Goal: Information Seeking & Learning: Compare options

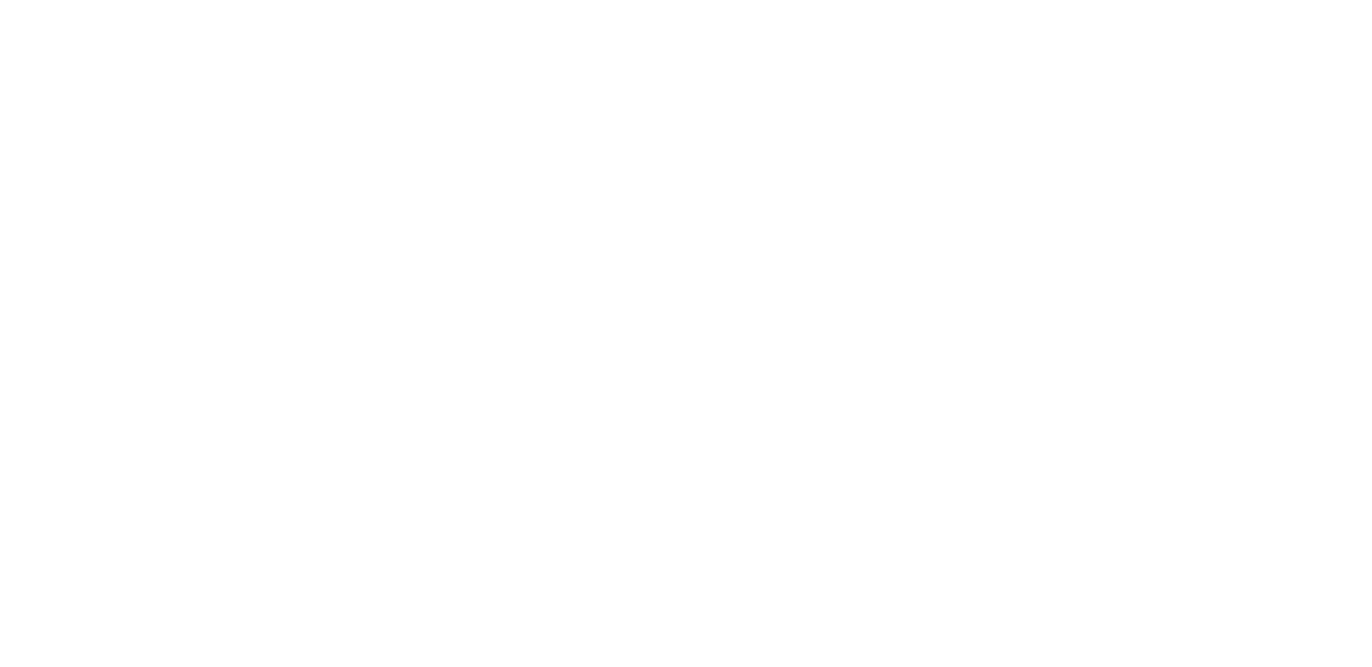
click at [39, 0] on html at bounding box center [686, 0] width 1372 height 0
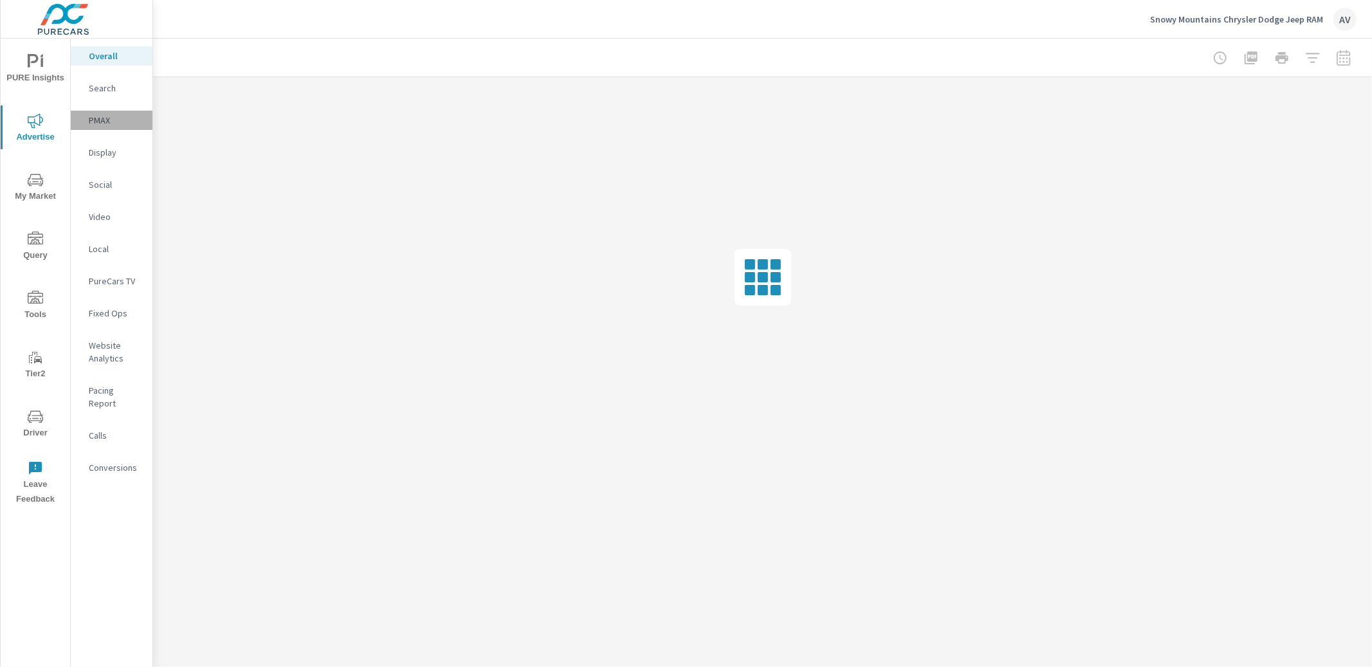
click at [101, 114] on p "PMAX" at bounding box center [115, 120] width 53 height 13
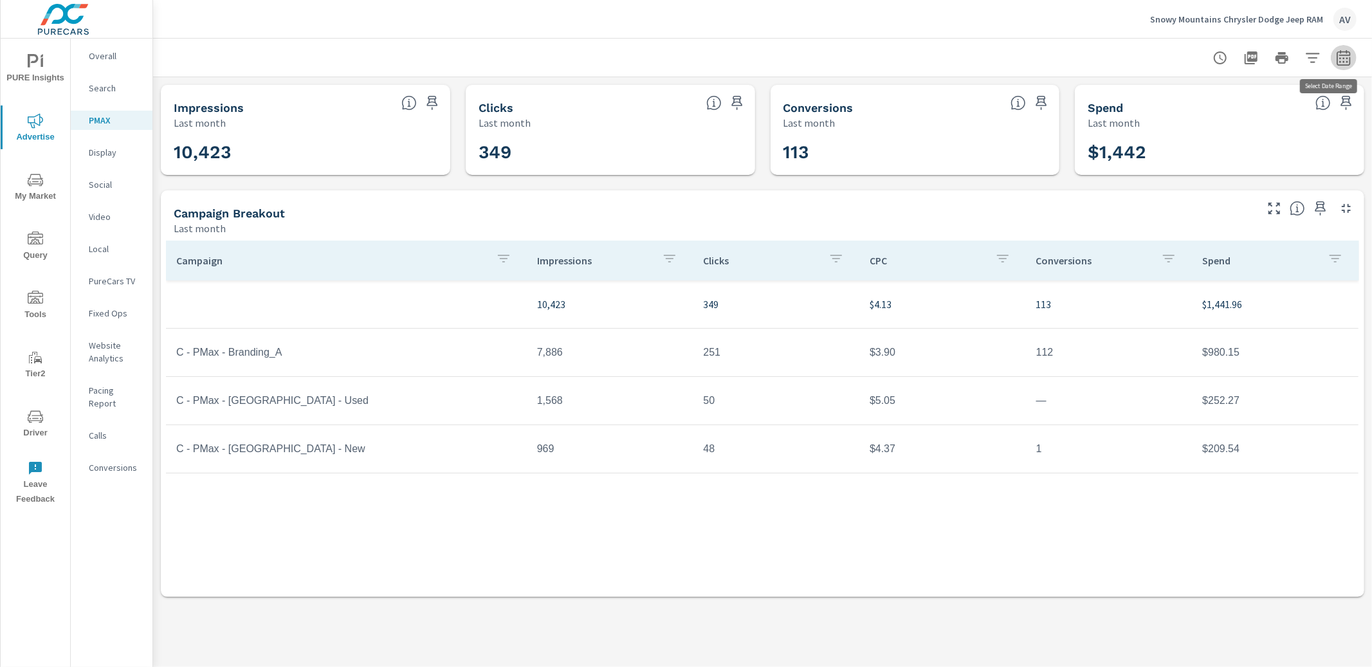
click at [1353, 58] on button "button" at bounding box center [1344, 58] width 26 height 26
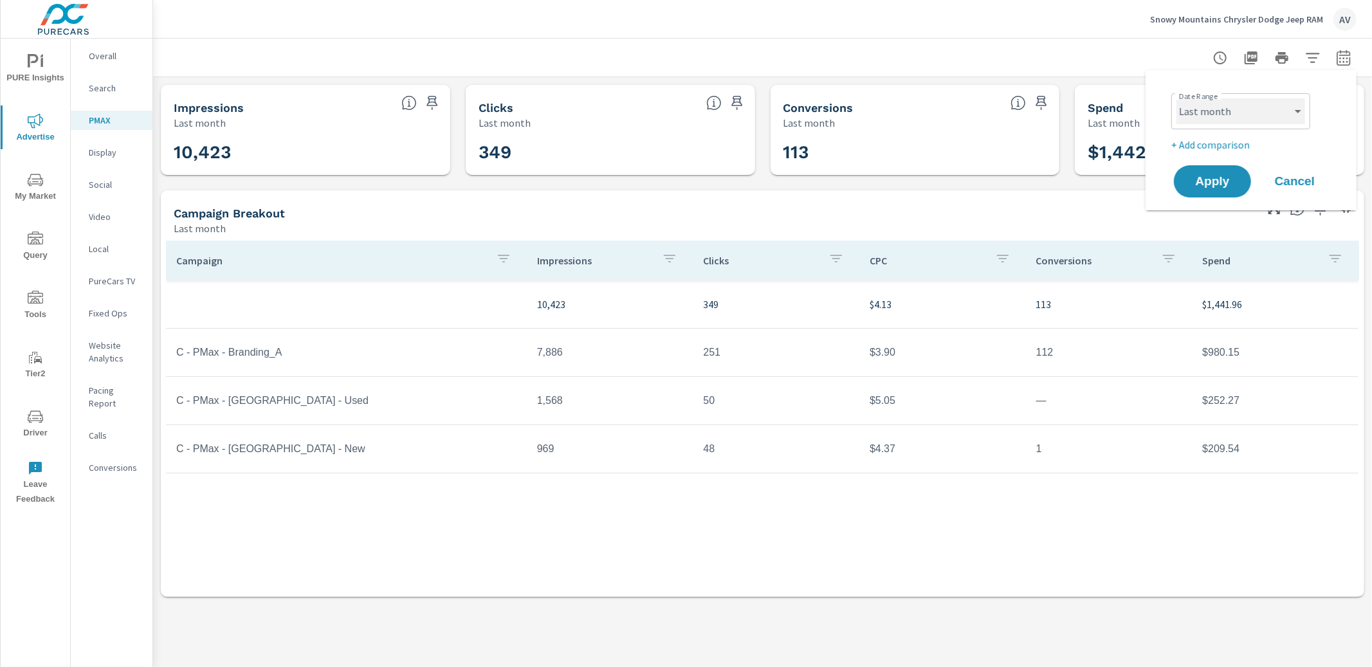
click at [1277, 109] on select "Custom Yesterday Last week Last 7 days Last 14 days Last 30 days Last 45 days L…" at bounding box center [1240, 111] width 129 height 26
click at [1176, 98] on select "Custom Yesterday Last week Last 7 days Last 14 days Last 30 days Last 45 days L…" at bounding box center [1240, 111] width 129 height 26
select select "Month to date"
click at [1221, 142] on p "+ Add comparison" at bounding box center [1253, 144] width 165 height 15
select select "Previous period"
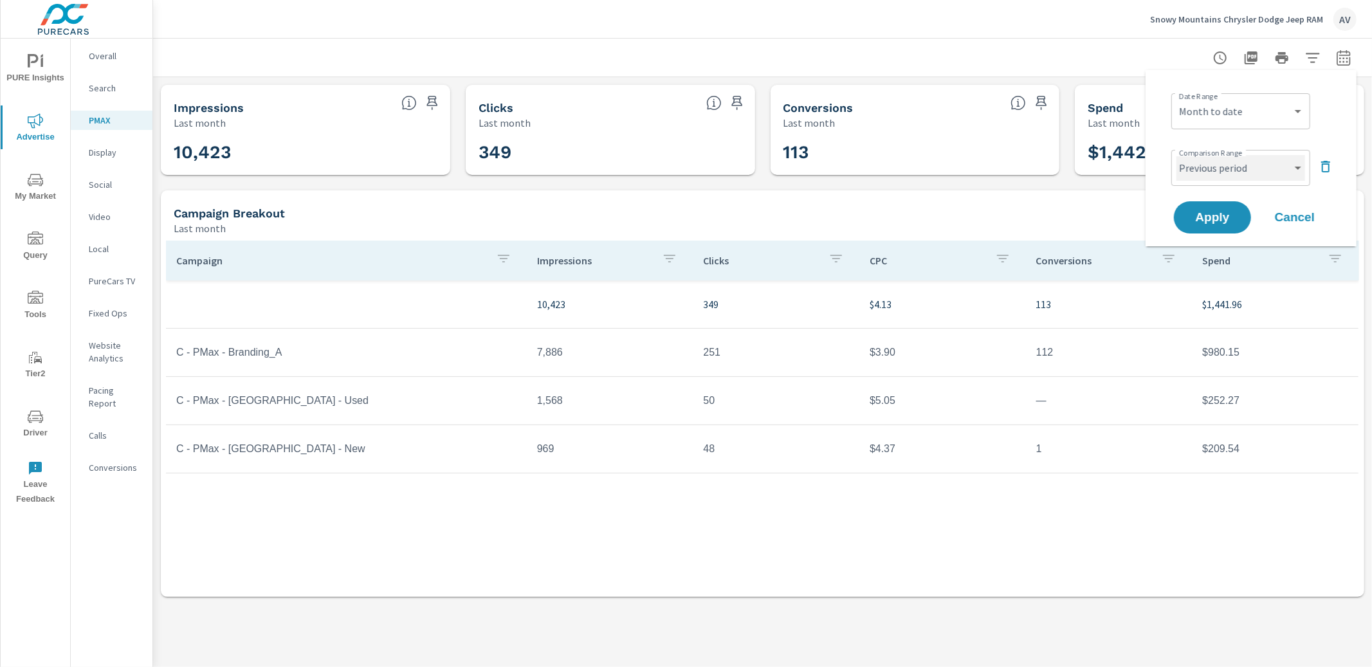
click at [1261, 170] on select "Custom Previous period Previous month Previous year" at bounding box center [1240, 168] width 129 height 26
click at [1228, 216] on span "Apply" at bounding box center [1212, 218] width 53 height 12
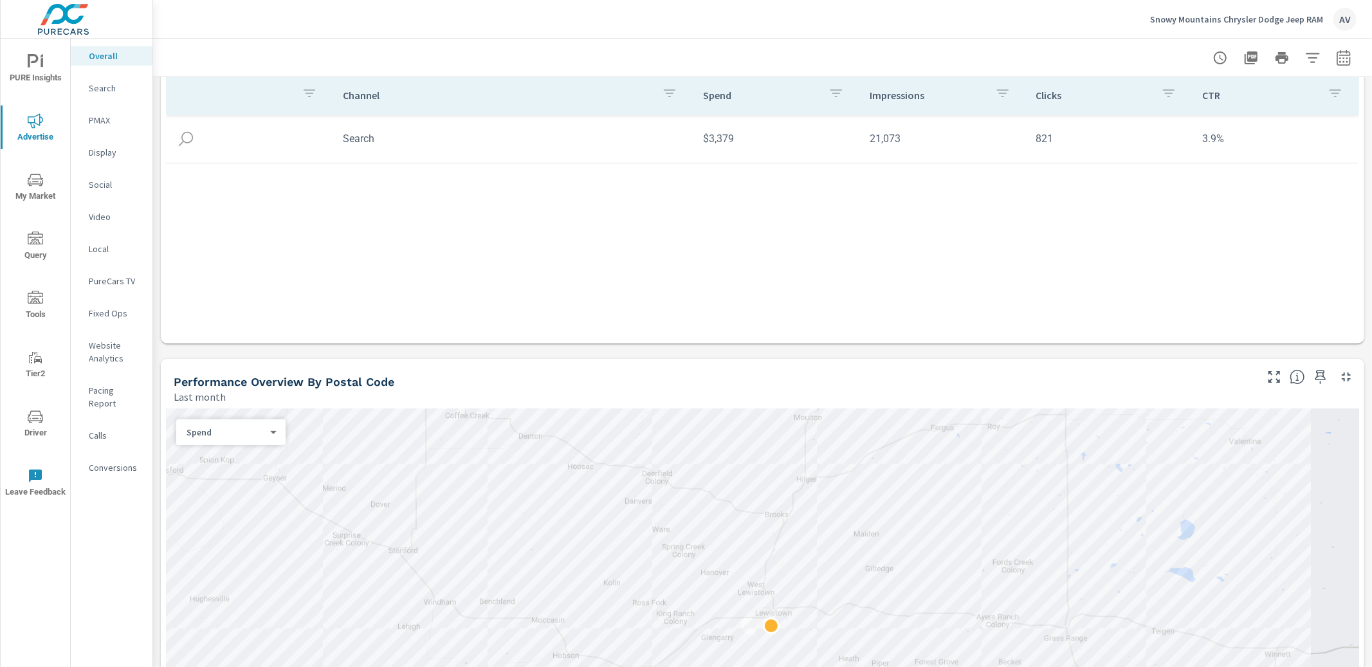
scroll to position [152, 0]
click at [27, 77] on span "PURE Insights" at bounding box center [36, 70] width 62 height 32
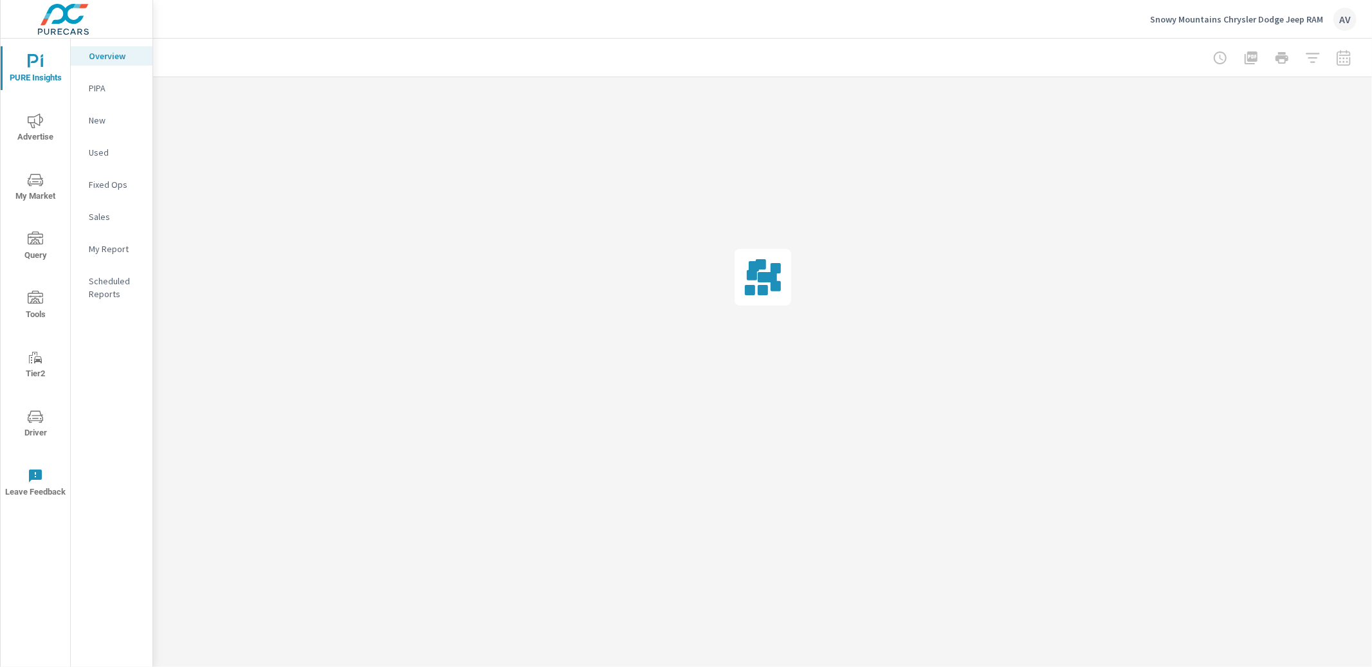
click at [104, 246] on p "My Report" at bounding box center [115, 248] width 53 height 13
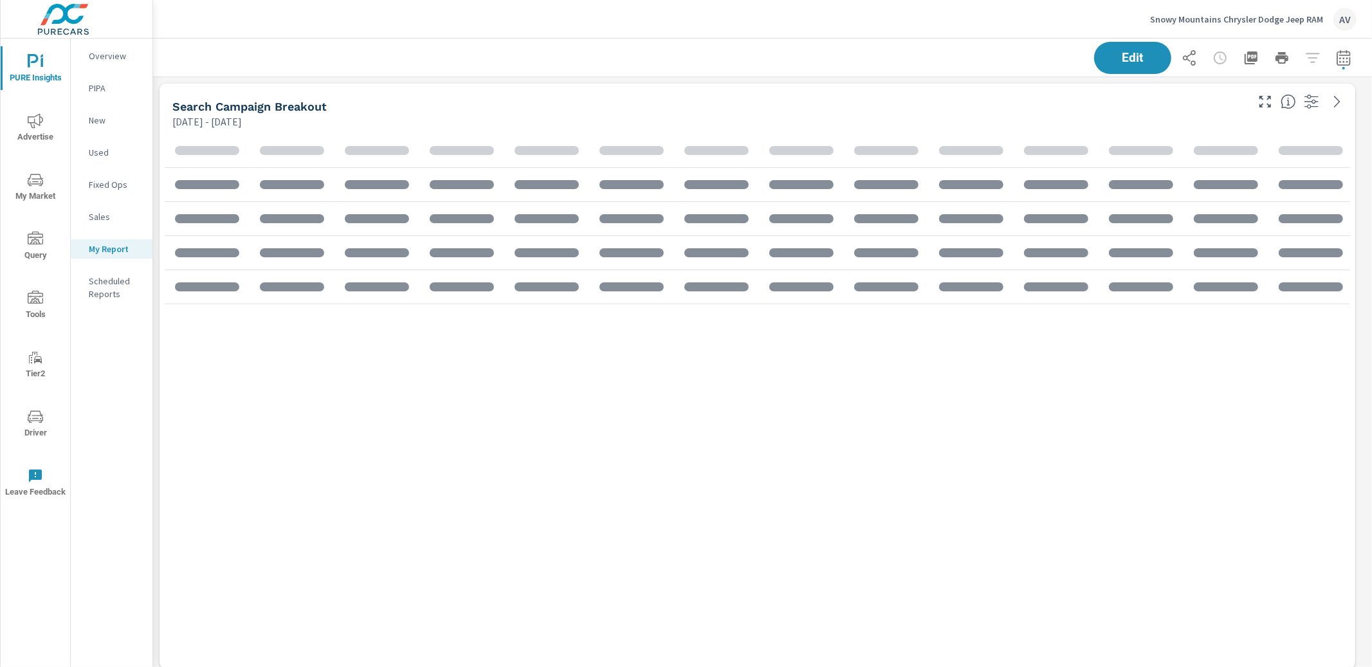
scroll to position [1656, 1231]
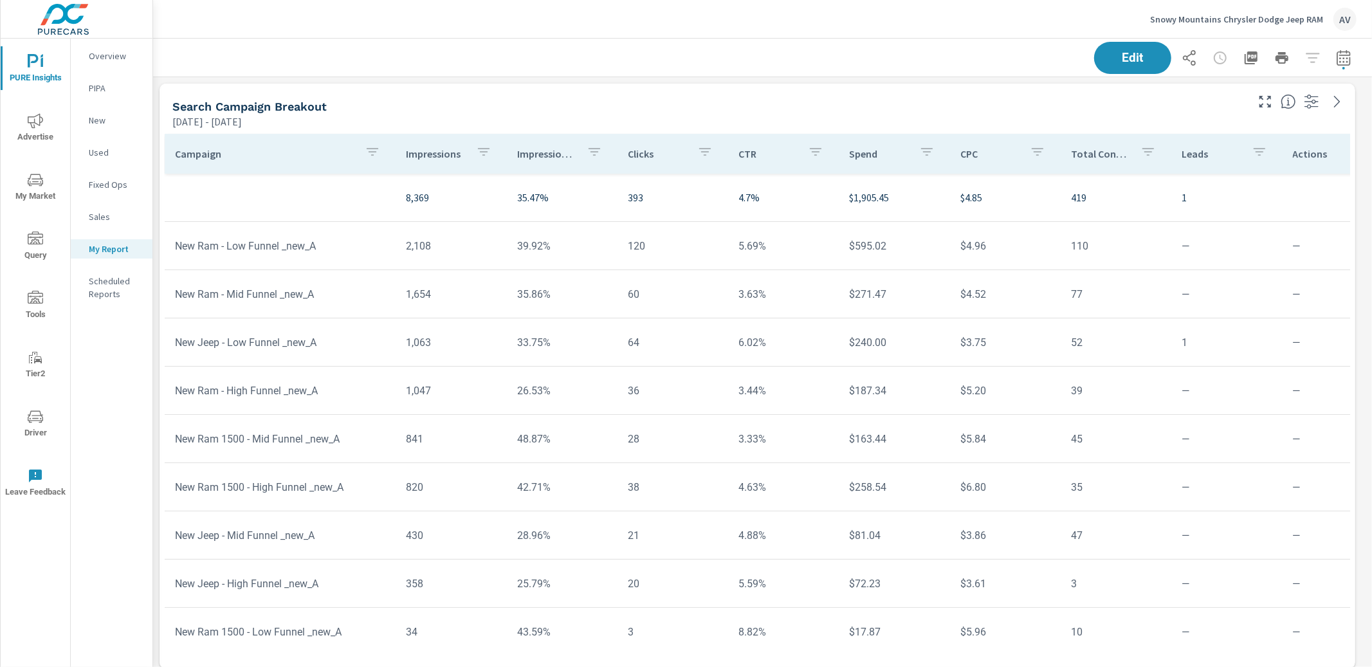
click at [886, 63] on div "Edit" at bounding box center [763, 58] width 1188 height 38
click at [1339, 58] on icon "button" at bounding box center [1343, 59] width 8 height 5
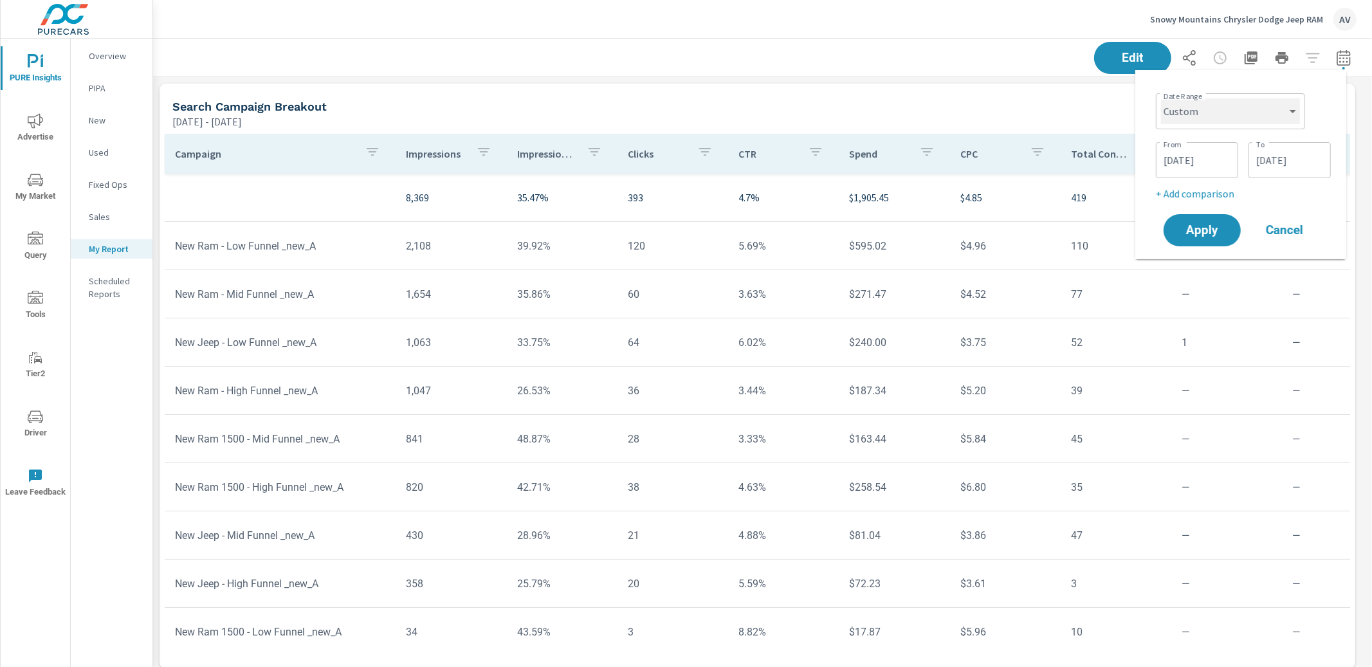
click at [1183, 123] on select "Custom Yesterday Last week Last 7 days Last 14 days Last 30 days Last 45 days L…" at bounding box center [1230, 111] width 139 height 26
click at [1161, 98] on select "Custom Yesterday Last week Last 7 days Last 14 days Last 30 days Last 45 days L…" at bounding box center [1230, 111] width 139 height 26
select select "Last month"
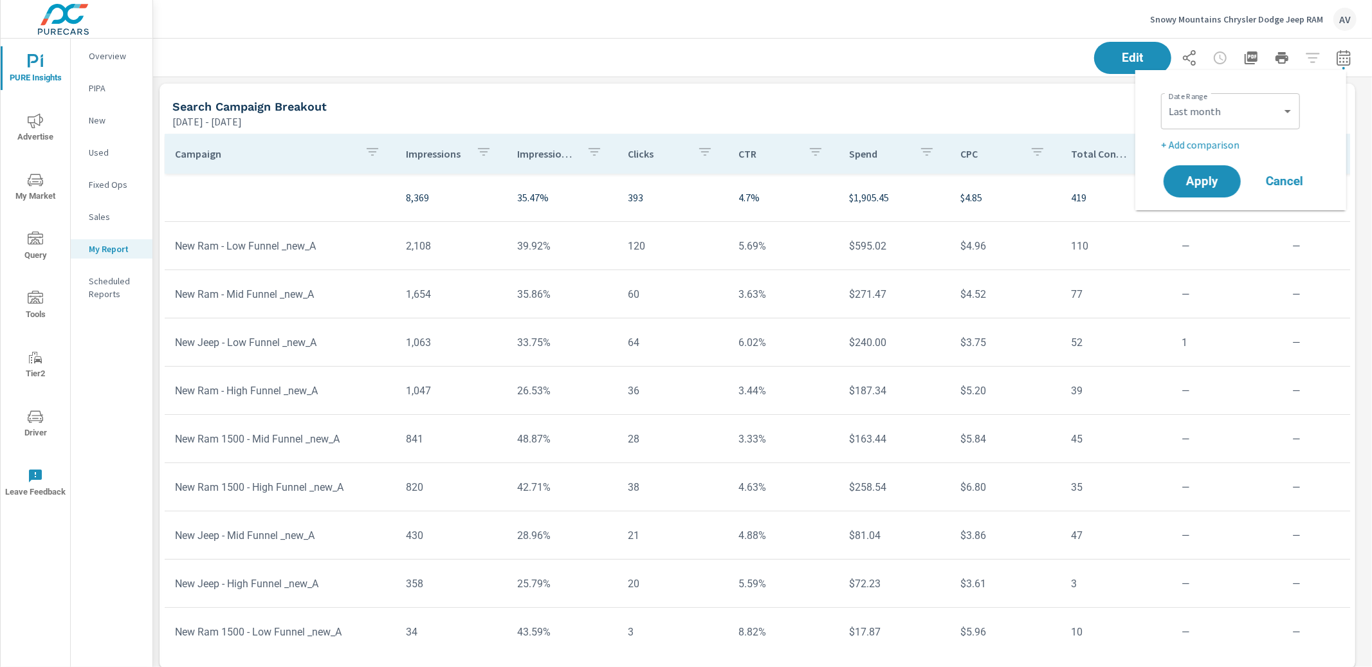
click at [1197, 146] on p "+ Add comparison" at bounding box center [1243, 144] width 165 height 15
click at [1231, 174] on select "Custom Previous period Previous month Previous year" at bounding box center [1230, 168] width 129 height 26
click at [1166, 155] on select "Custom Previous period Previous month Previous year" at bounding box center [1230, 168] width 129 height 26
select select "Previous month"
click at [1211, 221] on span "Apply" at bounding box center [1202, 218] width 53 height 12
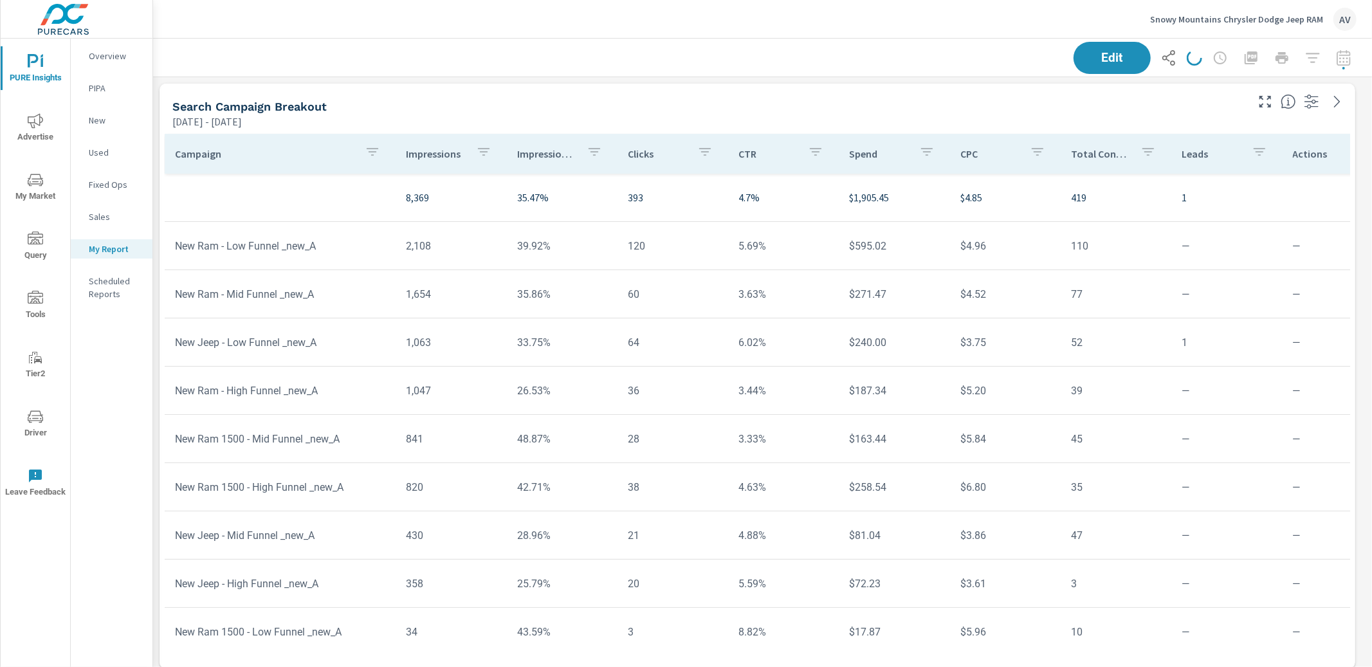
scroll to position [1656, 1231]
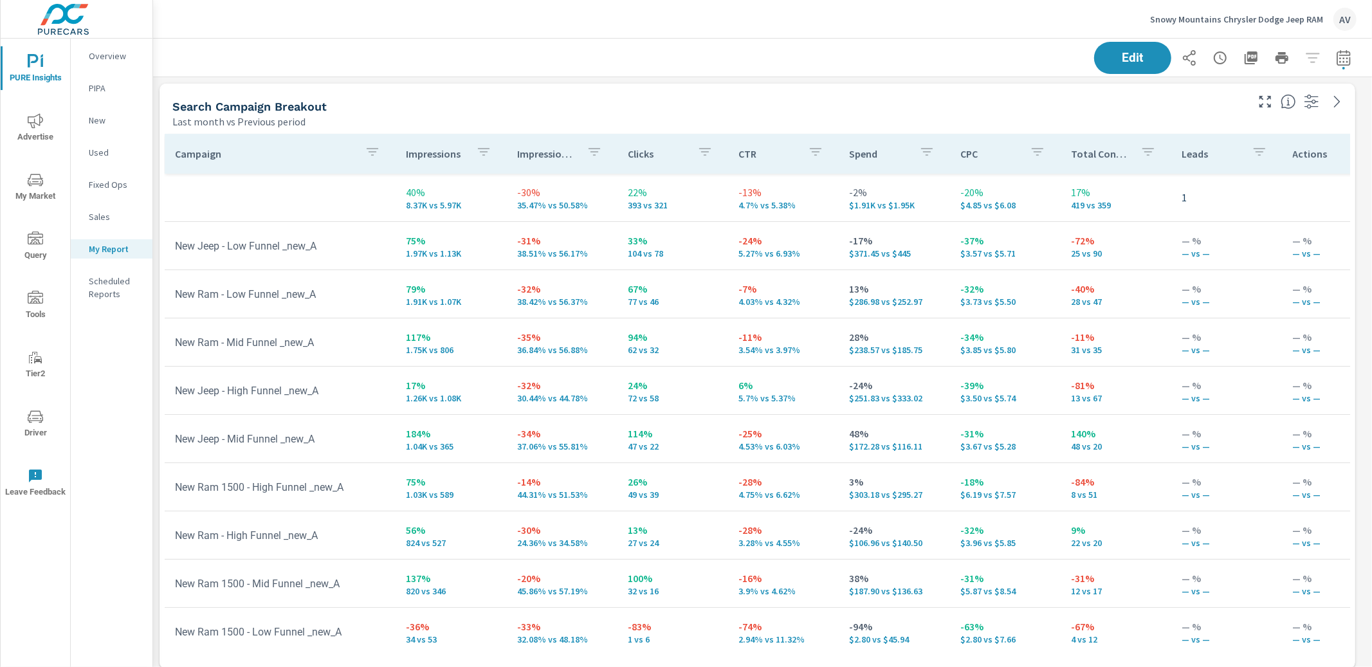
click at [669, 92] on div "Search Campaign Breakout Last month vs Previous period" at bounding box center [705, 107] width 1090 height 46
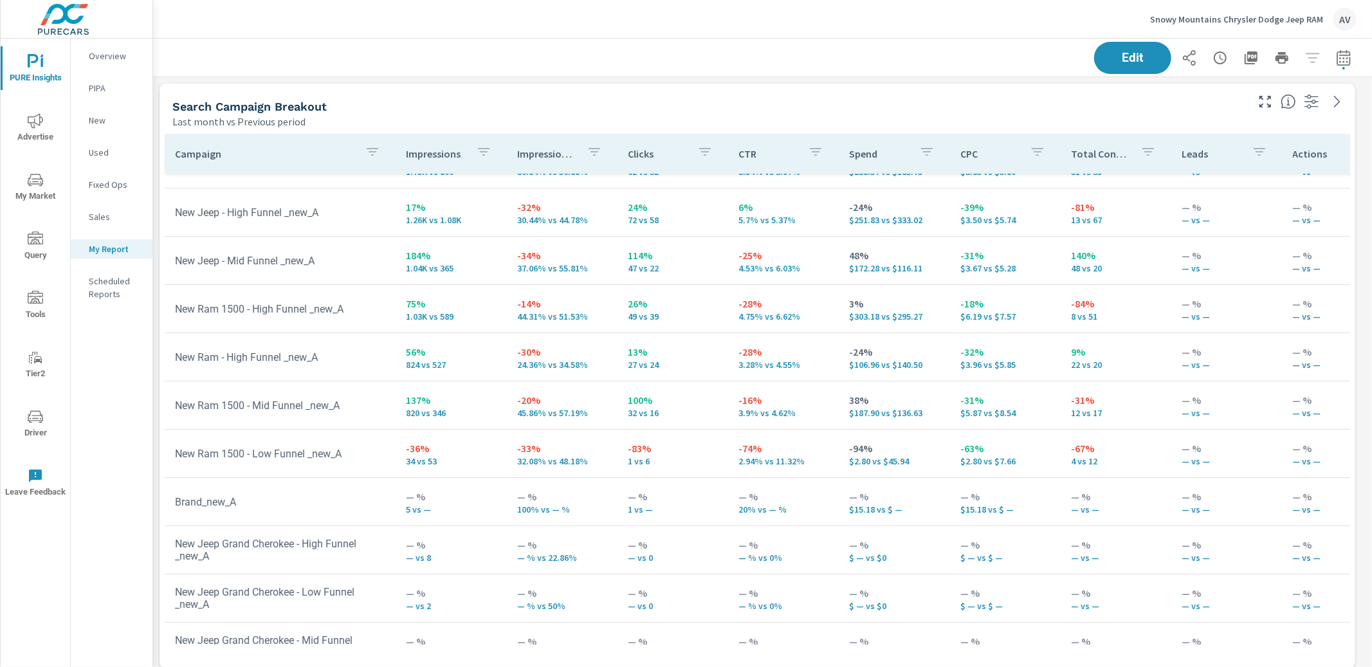
scroll to position [215, 0]
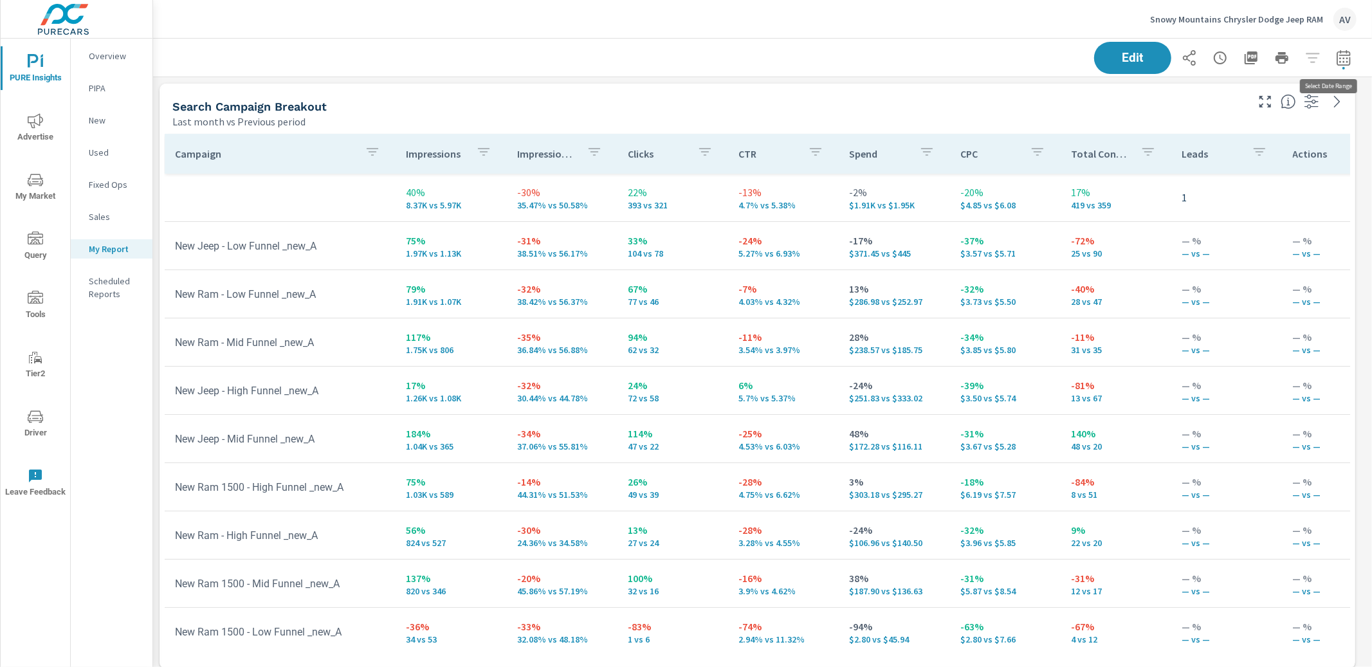
click at [1336, 64] on icon "button" at bounding box center [1343, 57] width 15 height 15
select select "Last month"
select select "Previous period"
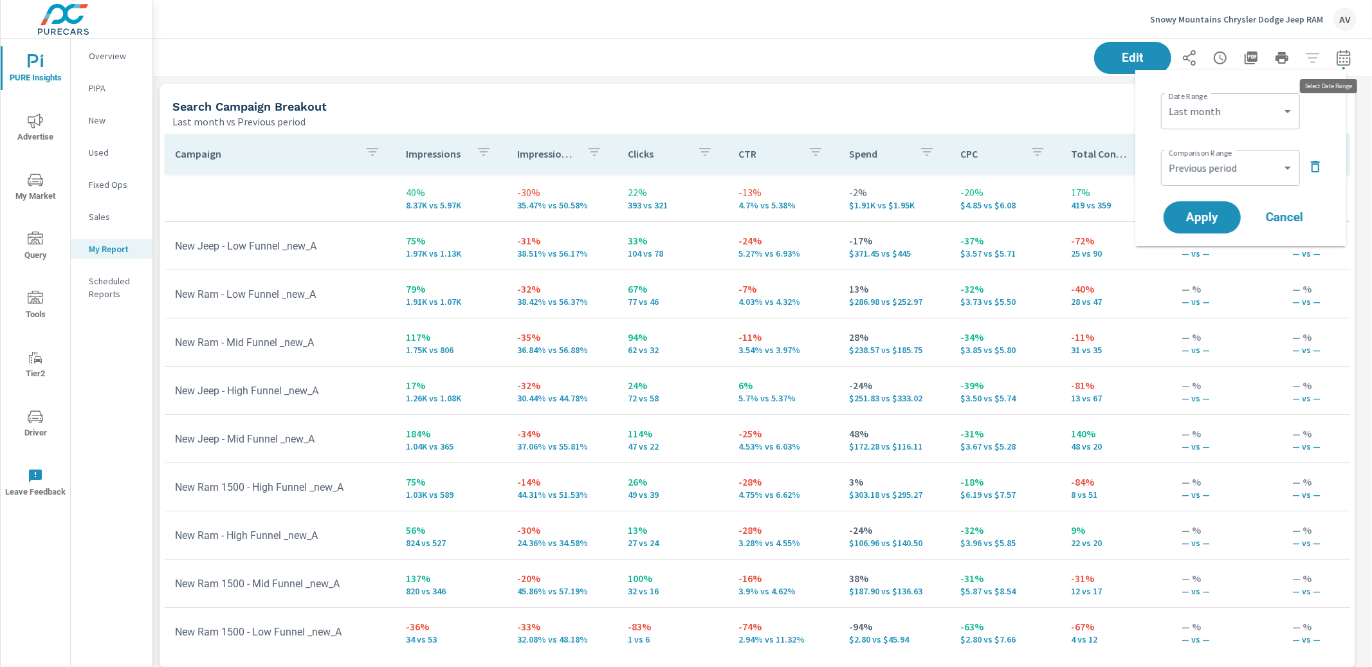
scroll to position [1656, 1231]
click at [662, 106] on div "Search Campaign Breakout" at bounding box center [708, 106] width 1072 height 15
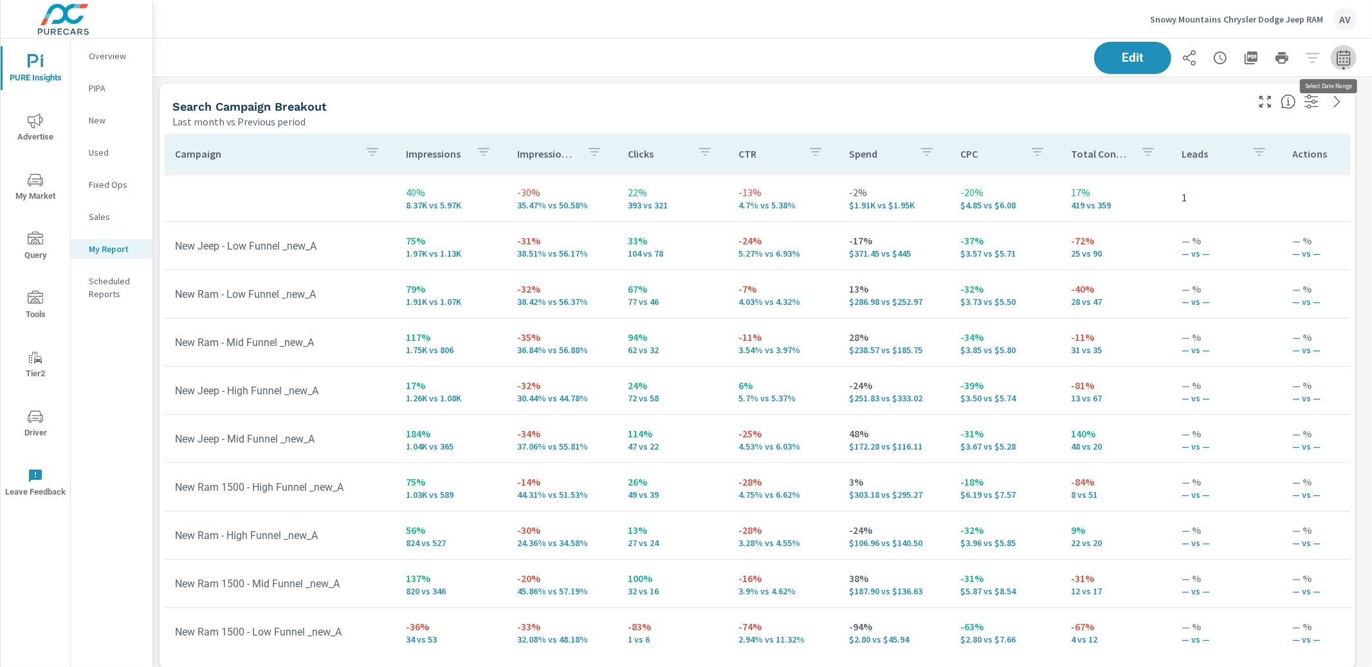
click at [1331, 56] on button "button" at bounding box center [1344, 58] width 26 height 26
select select "Last month"
select select "Previous period"
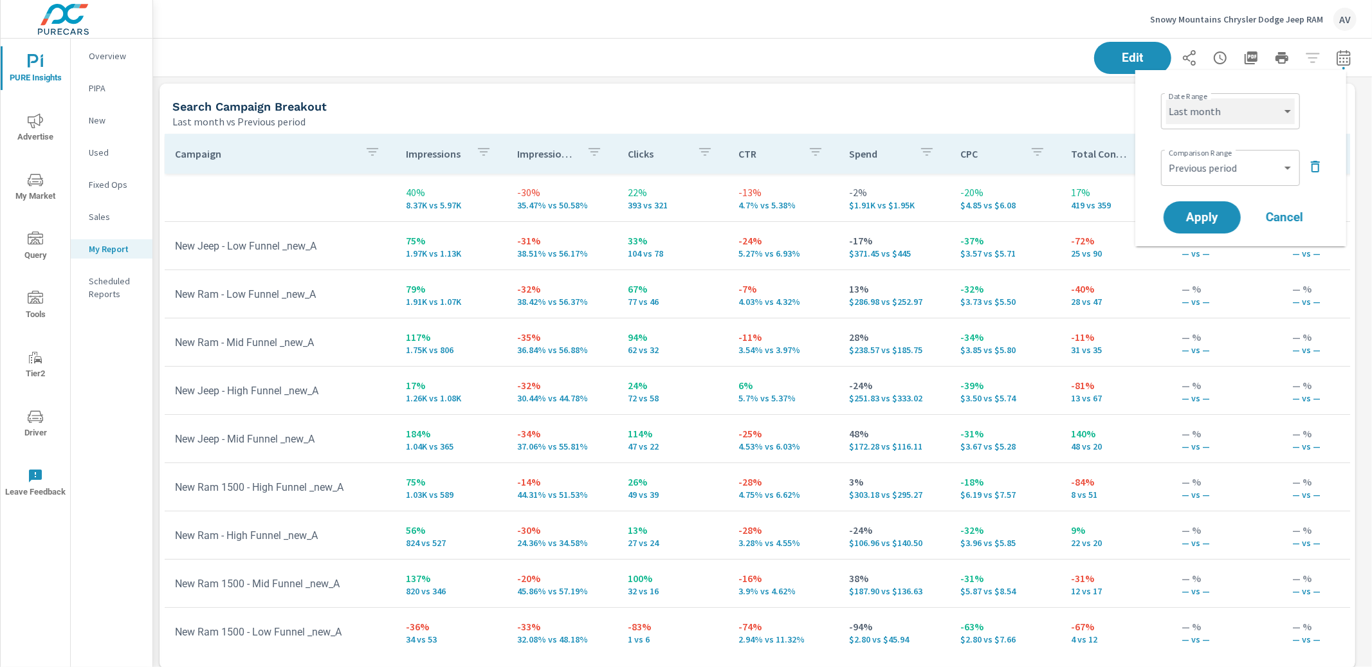
click at [1263, 118] on select "Custom Yesterday Last week Last 7 days Last 14 days Last 30 days Last 45 days L…" at bounding box center [1230, 111] width 129 height 26
click at [1166, 98] on select "Custom Yesterday Last week Last 7 days Last 14 days Last 30 days Last 45 days L…" at bounding box center [1230, 111] width 129 height 26
select select "custom"
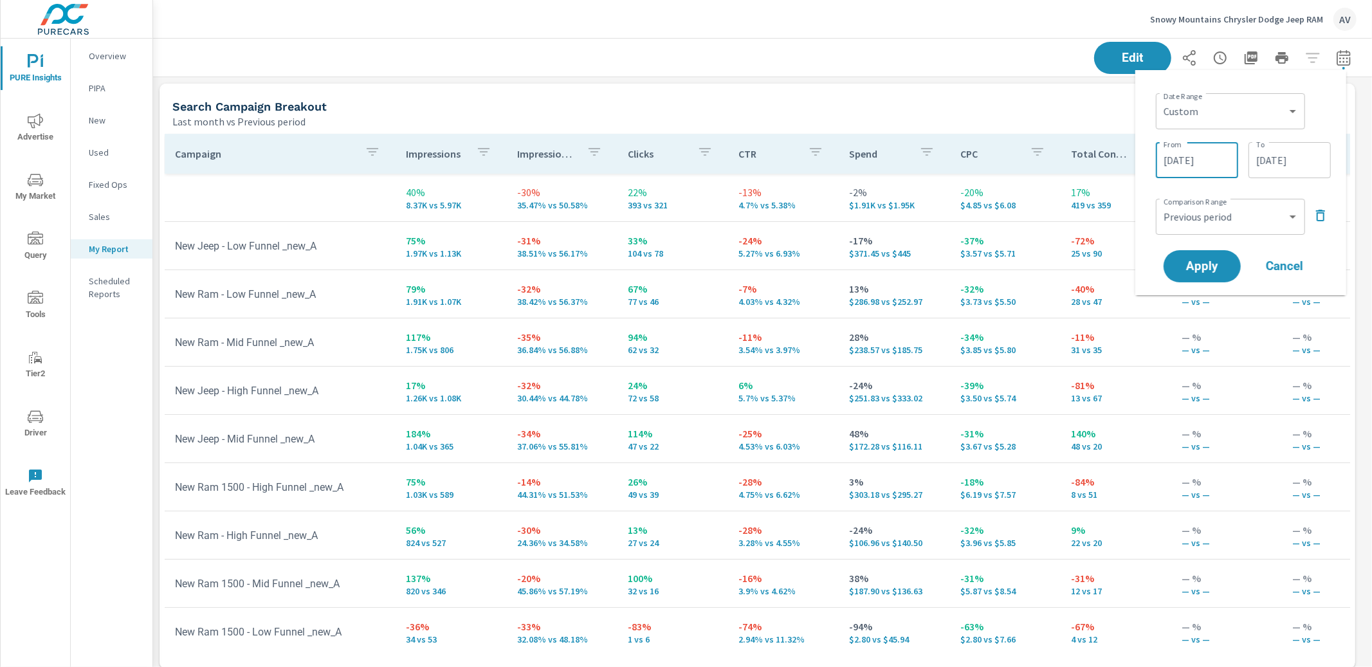
click at [1218, 161] on input "08/01/2025" at bounding box center [1197, 160] width 72 height 26
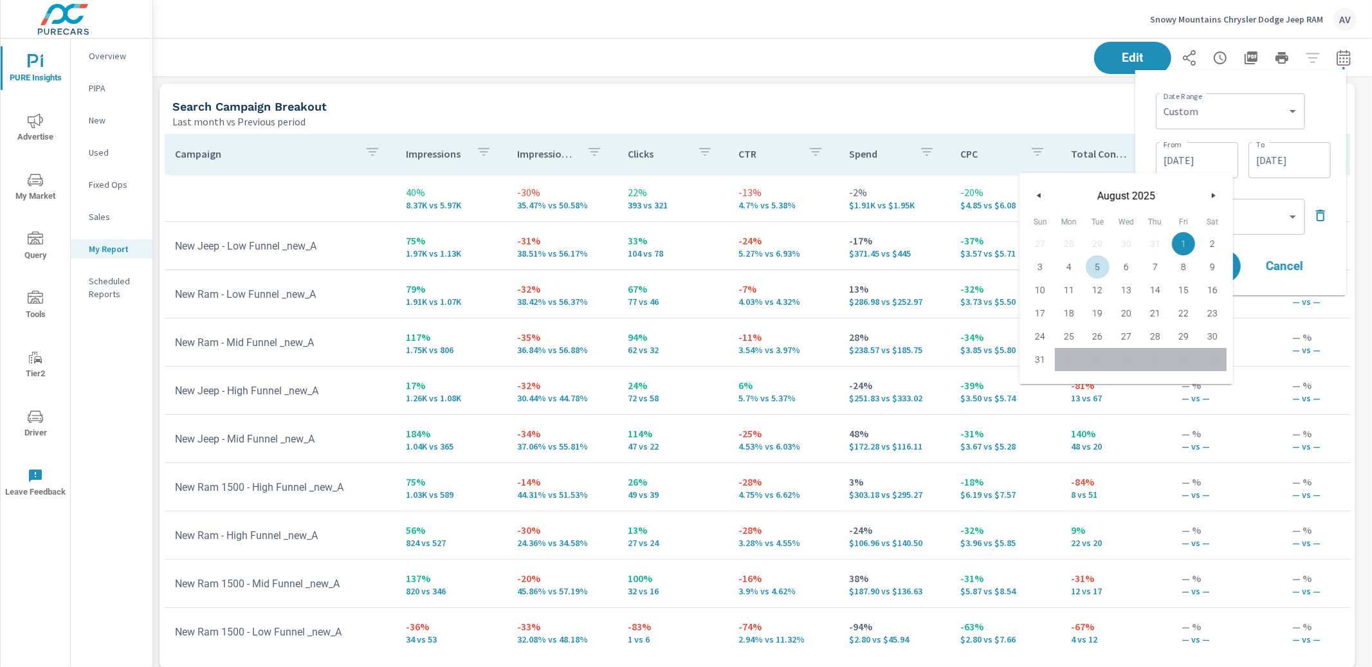
click at [1205, 197] on button "button" at bounding box center [1212, 195] width 15 height 15
click at [1218, 197] on button "button" at bounding box center [1212, 195] width 15 height 15
click at [1213, 196] on icon "button" at bounding box center [1215, 195] width 6 height 5
click at [1212, 200] on button "button" at bounding box center [1212, 195] width 15 height 15
click at [1214, 195] on icon "button" at bounding box center [1215, 195] width 6 height 5
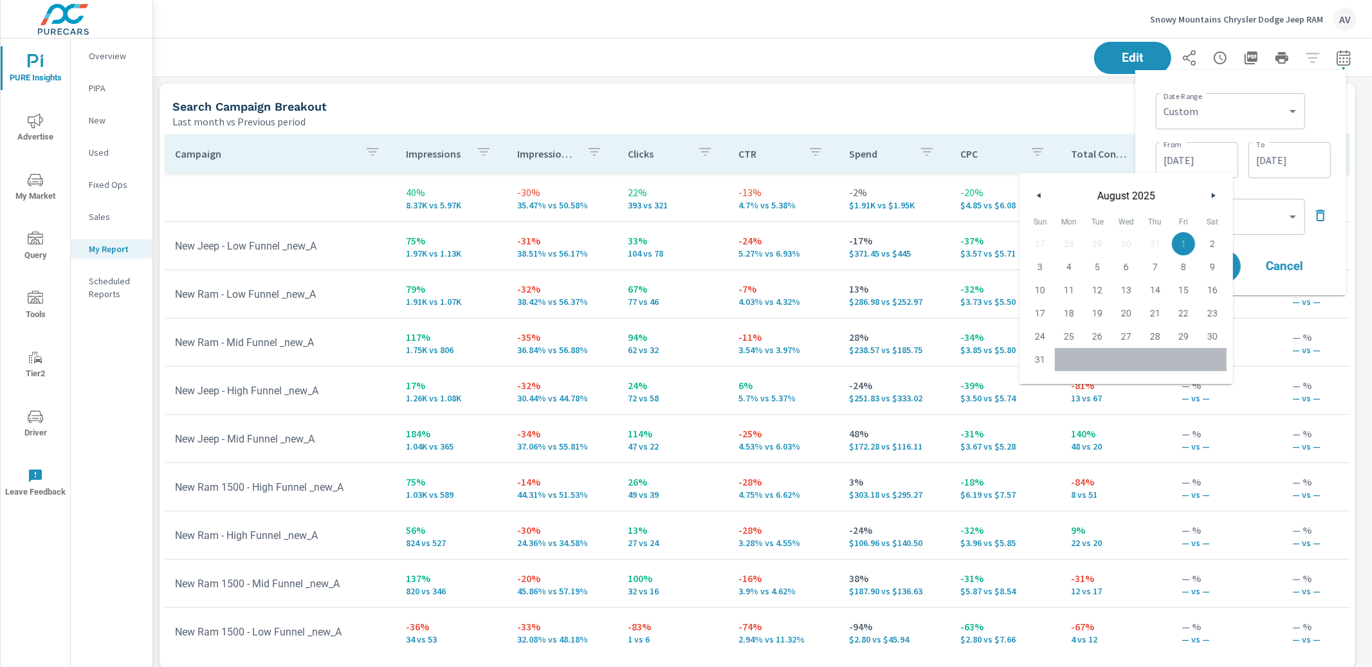
click at [1042, 192] on button "button" at bounding box center [1039, 195] width 15 height 15
click at [1215, 196] on icon "button" at bounding box center [1215, 195] width 6 height 5
click at [1205, 157] on input "08/01/2025" at bounding box center [1197, 160] width 72 height 26
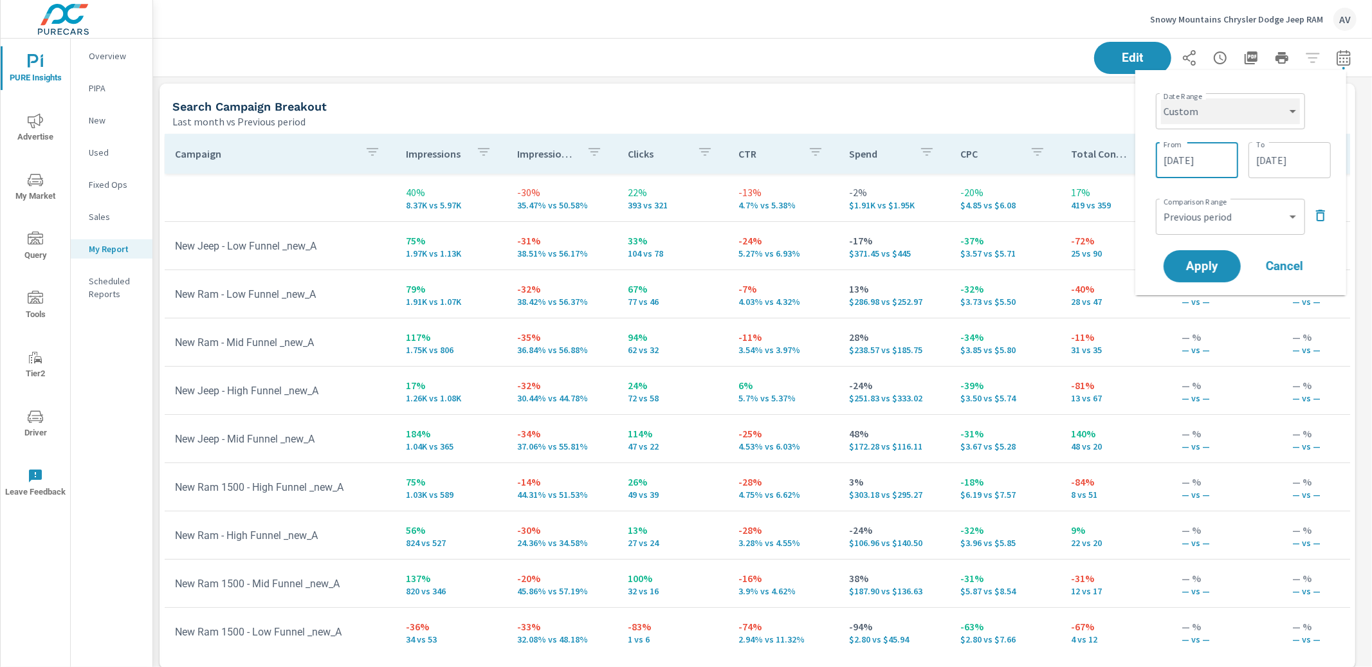
click at [1286, 111] on select "Custom Yesterday Last week Last 7 days Last 14 days Last 30 days Last 45 days L…" at bounding box center [1230, 111] width 139 height 26
click at [1326, 209] on icon "button" at bounding box center [1320, 215] width 15 height 15
click at [1229, 120] on select "Custom Yesterday Last week Last 7 days Last 14 days Last 30 days Last 45 days L…" at bounding box center [1230, 111] width 139 height 26
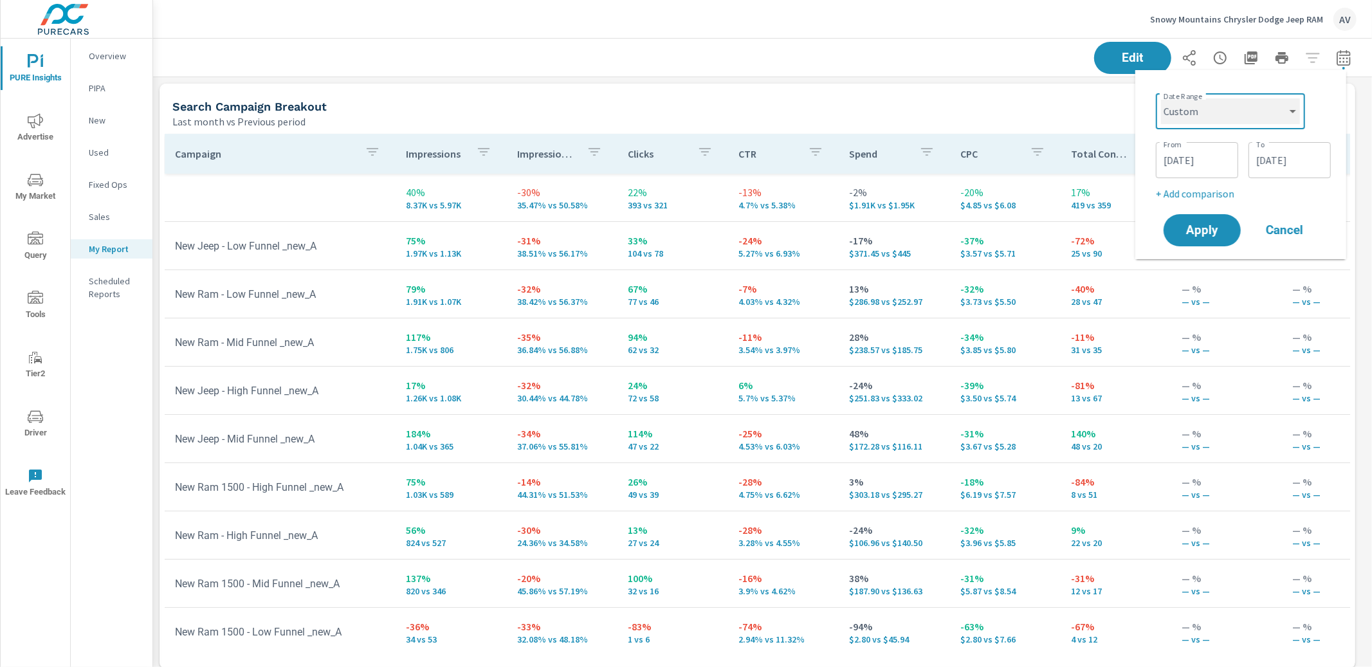
click at [1161, 98] on select "Custom Yesterday Last week Last 7 days Last 14 days Last 30 days Last 45 days L…" at bounding box center [1230, 111] width 139 height 26
click at [1198, 158] on input "08/01/2025" at bounding box center [1197, 160] width 72 height 26
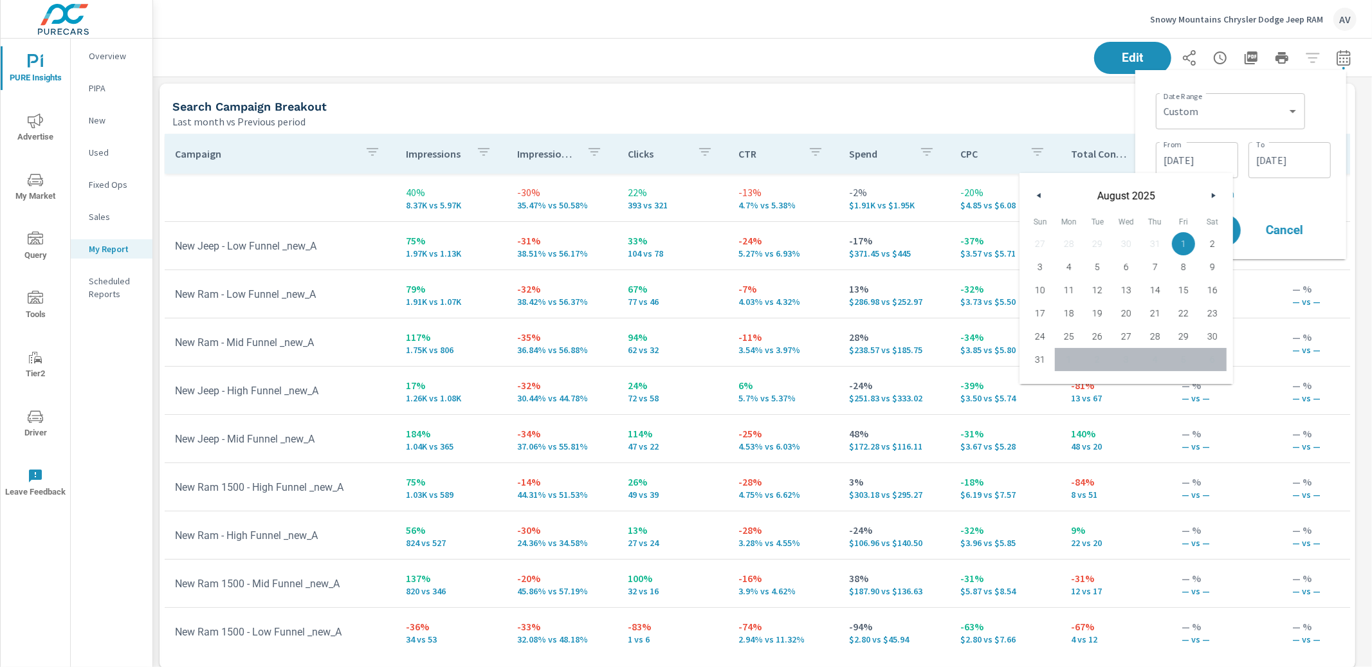
click at [1218, 194] on button "button" at bounding box center [1212, 195] width 15 height 15
click at [1239, 152] on div "From 08/01/2025 From To 08/31/2025 To" at bounding box center [1243, 159] width 175 height 44
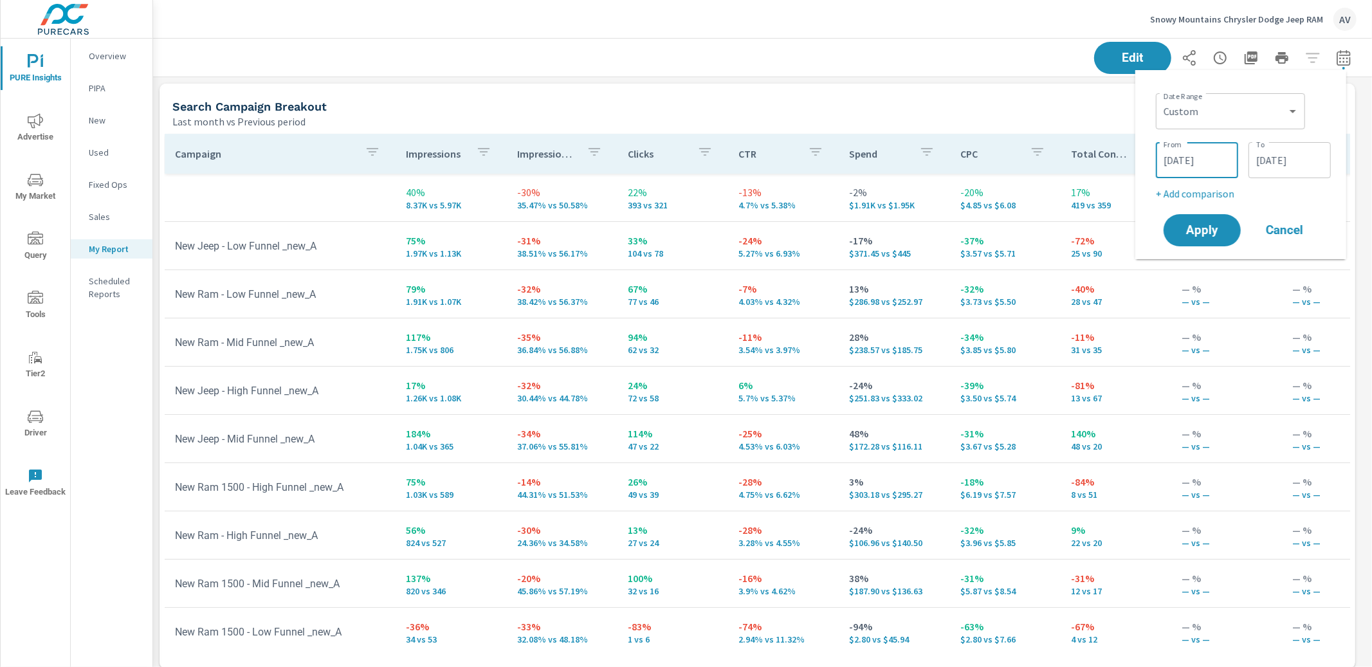
drag, startPoint x: 1224, startPoint y: 158, endPoint x: 1127, endPoint y: 164, distance: 97.3
click at [1127, 164] on body "PURE Insights Advertise My Market Query Tools Tier2 Driver Leave Feedback Overv…" at bounding box center [686, 333] width 1372 height 667
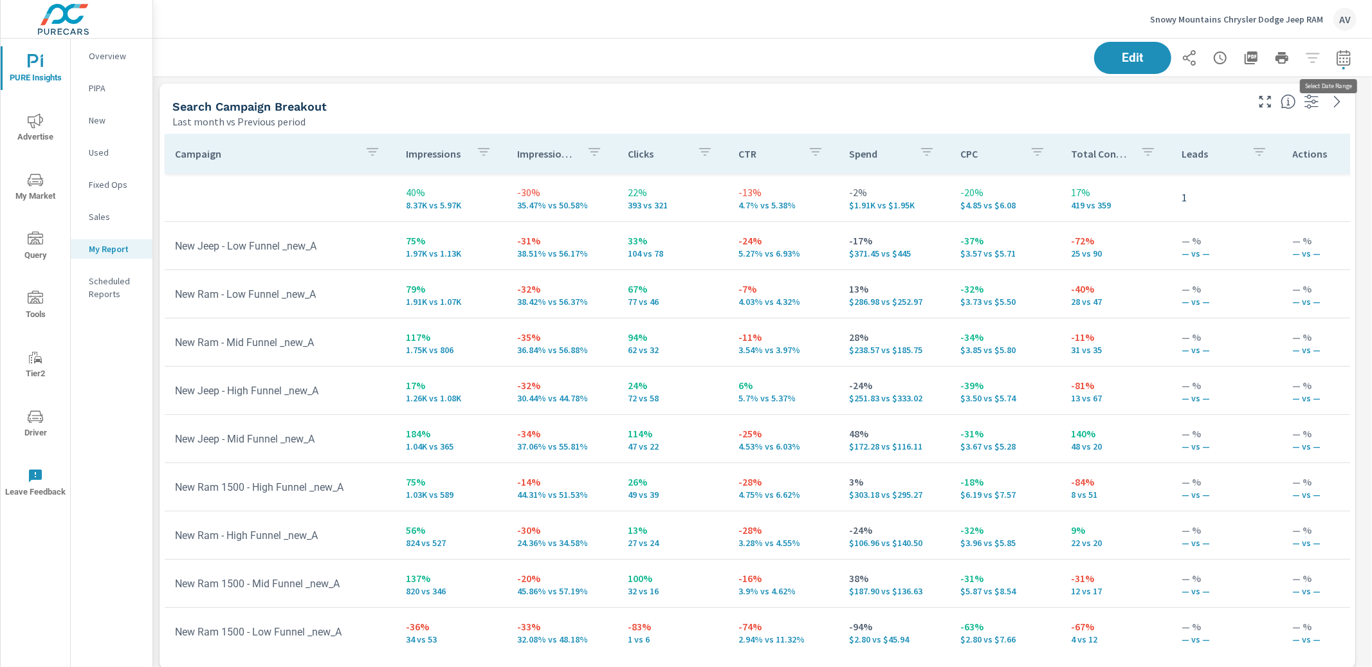
click at [1336, 56] on icon "button" at bounding box center [1343, 57] width 15 height 15
select select "Last month"
select select "Previous period"
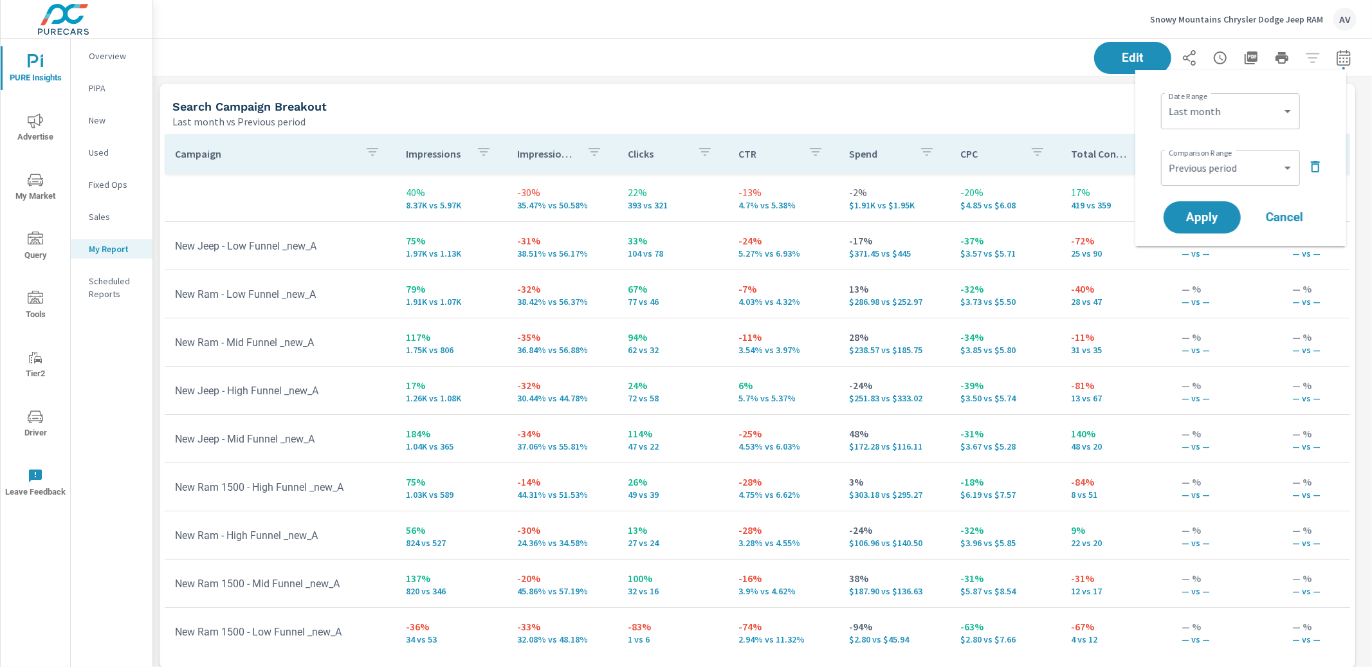
click at [1319, 166] on icon "button" at bounding box center [1315, 167] width 9 height 12
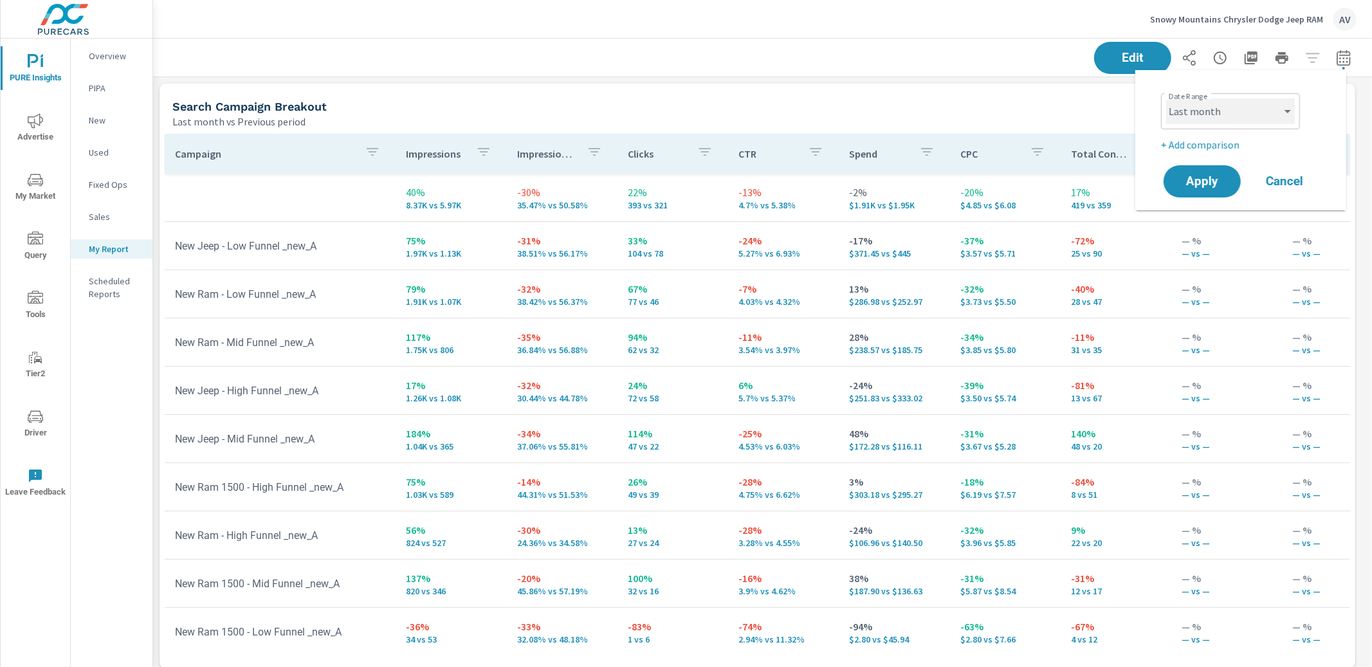
click at [1259, 119] on select "Custom Yesterday Last week Last 7 days Last 14 days Last 30 days Last 45 days L…" at bounding box center [1230, 111] width 129 height 26
click at [1166, 98] on select "Custom Yesterday Last week Last 7 days Last 14 days Last 30 days Last 45 days L…" at bounding box center [1230, 111] width 129 height 26
select select "Last 7 days"
click at [1203, 144] on p "+ Add comparison" at bounding box center [1243, 144] width 165 height 15
select select "Previous period"
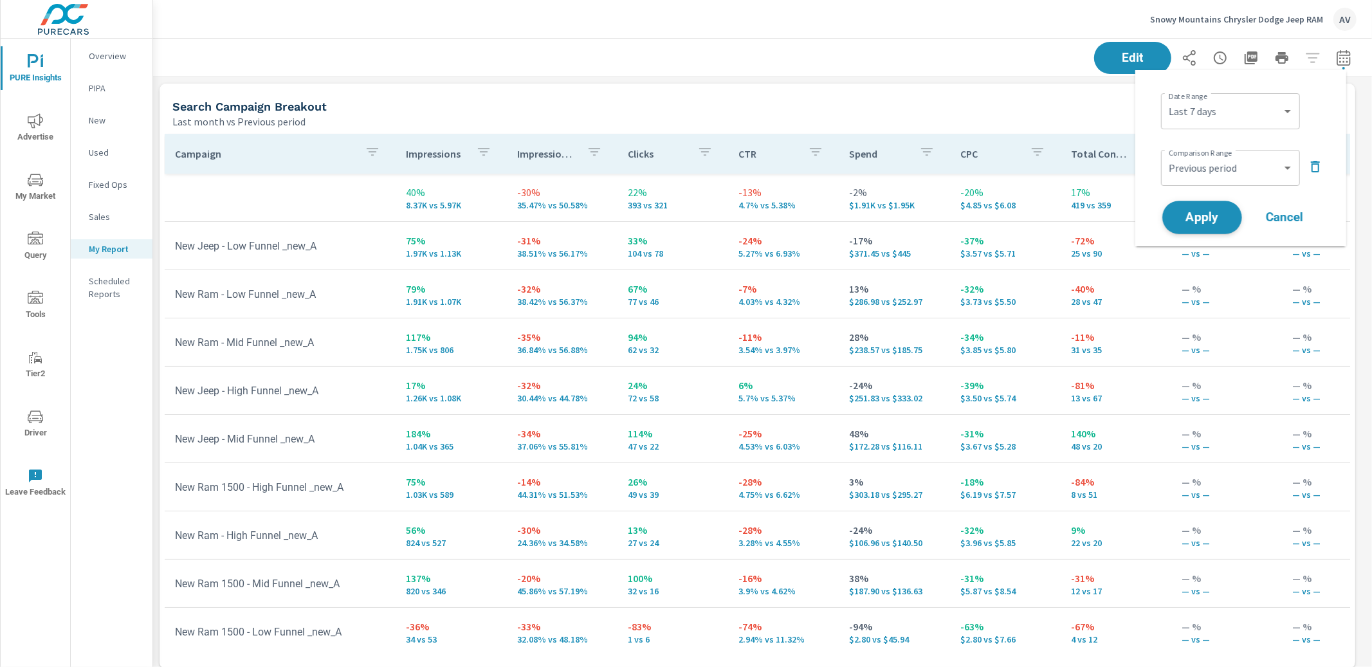
click at [1229, 217] on button "Apply" at bounding box center [1202, 217] width 80 height 33
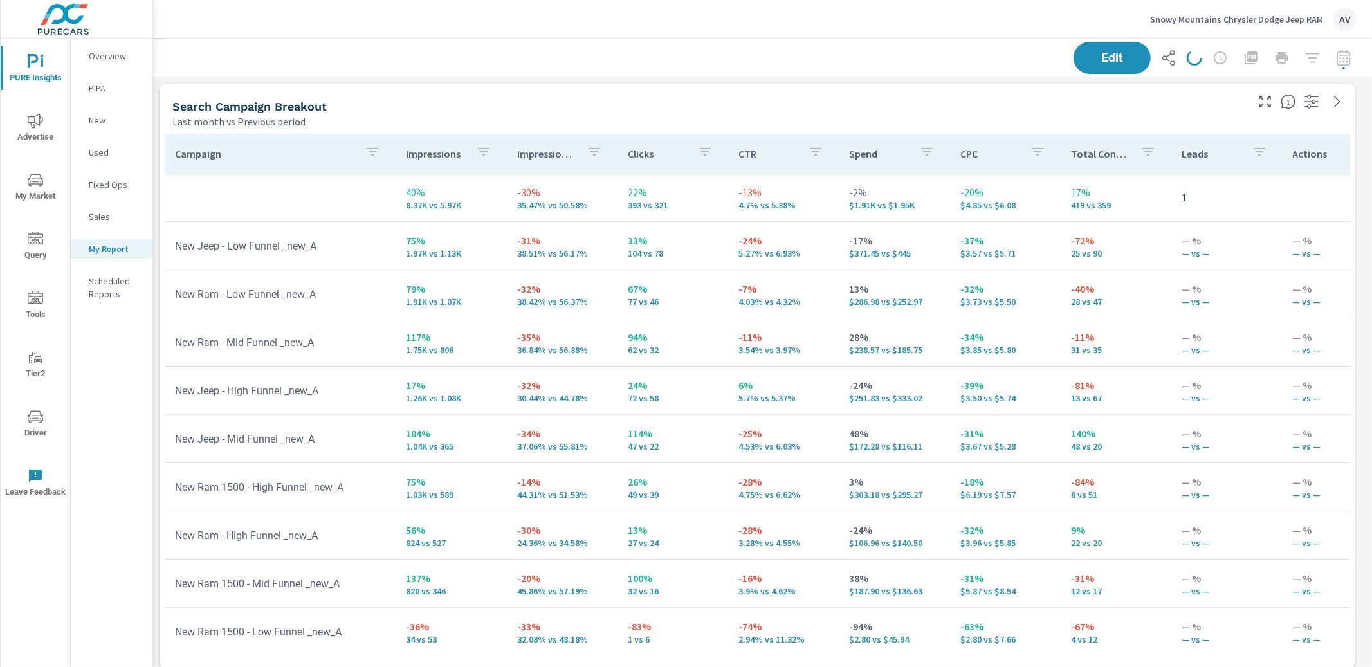
scroll to position [1656, 1231]
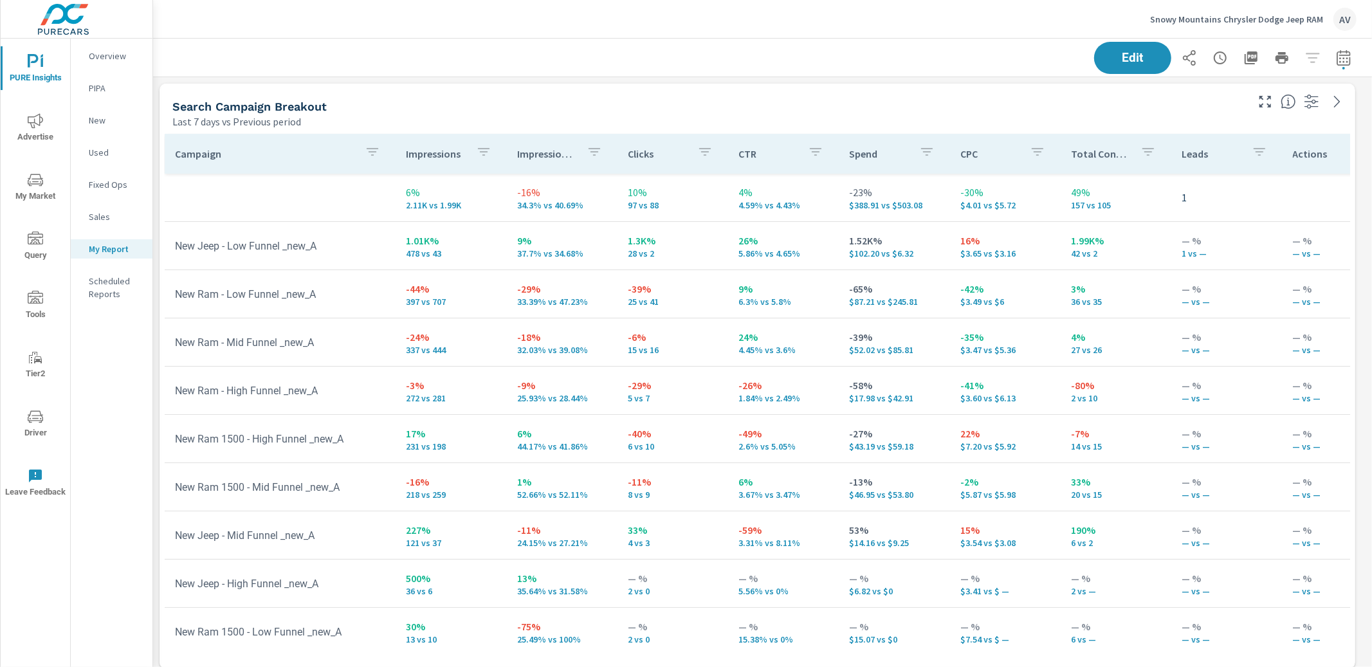
click at [834, 104] on div "Search Campaign Breakout" at bounding box center [708, 106] width 1072 height 15
click at [1243, 56] on icon "button" at bounding box center [1250, 57] width 15 height 15
click at [772, 110] on div "Search Campaign Breakout" at bounding box center [708, 106] width 1072 height 15
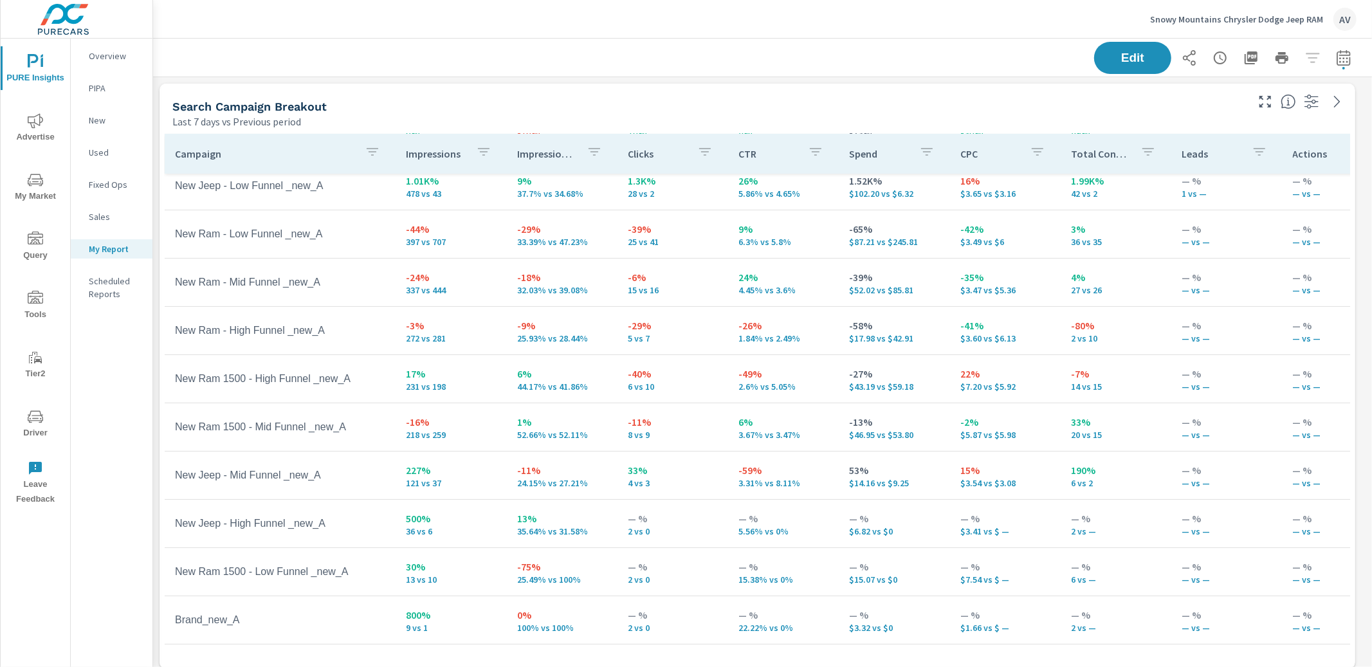
click at [745, 109] on div "Search Campaign Breakout" at bounding box center [708, 106] width 1072 height 15
click at [1346, 16] on div "AV" at bounding box center [1344, 19] width 23 height 23
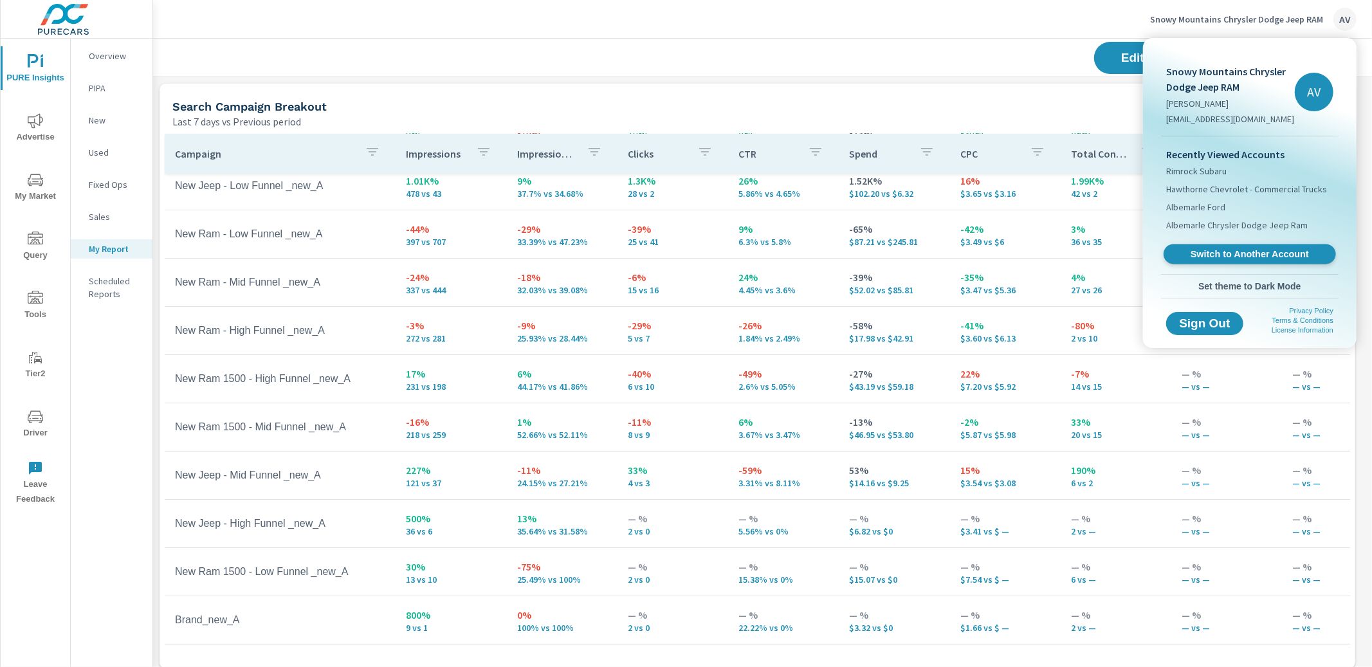
click at [1261, 254] on span "Switch to Another Account" at bounding box center [1250, 254] width 158 height 12
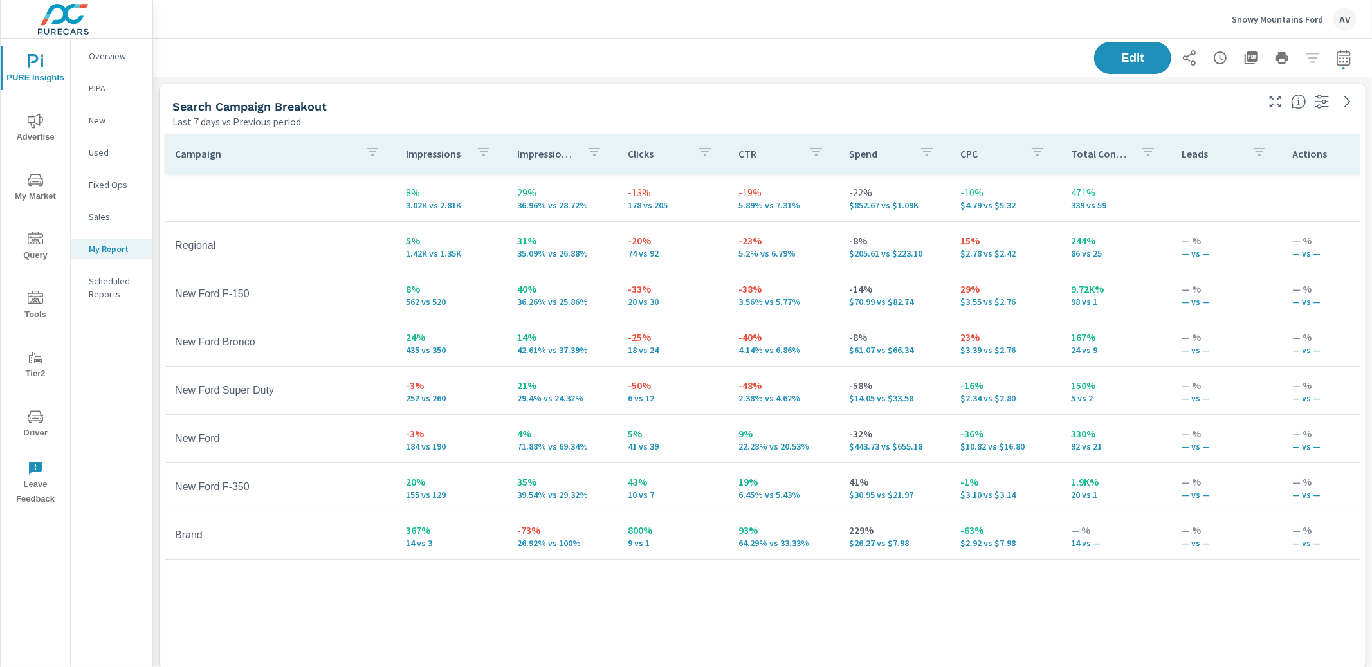
scroll to position [1952, 1231]
click at [437, 99] on div "Search Campaign Breakout" at bounding box center [713, 106] width 1083 height 15
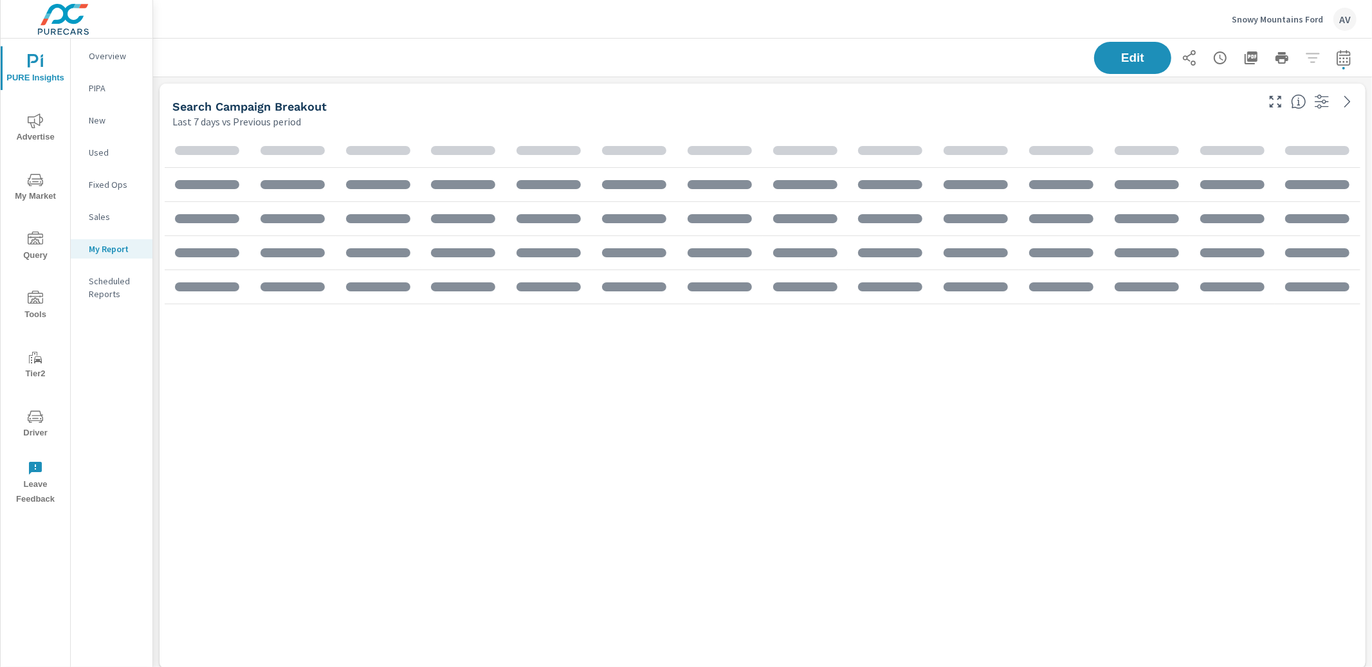
scroll to position [1952, 1231]
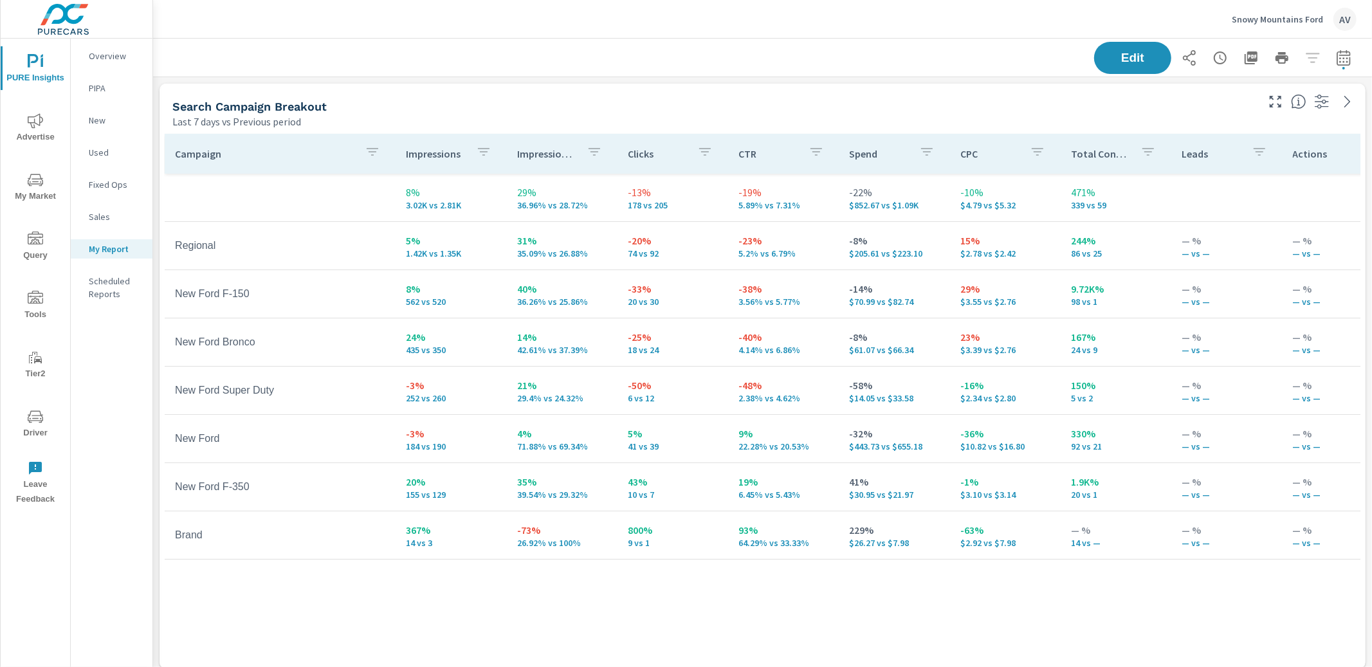
click at [756, 106] on div "Search Campaign Breakout" at bounding box center [713, 106] width 1083 height 15
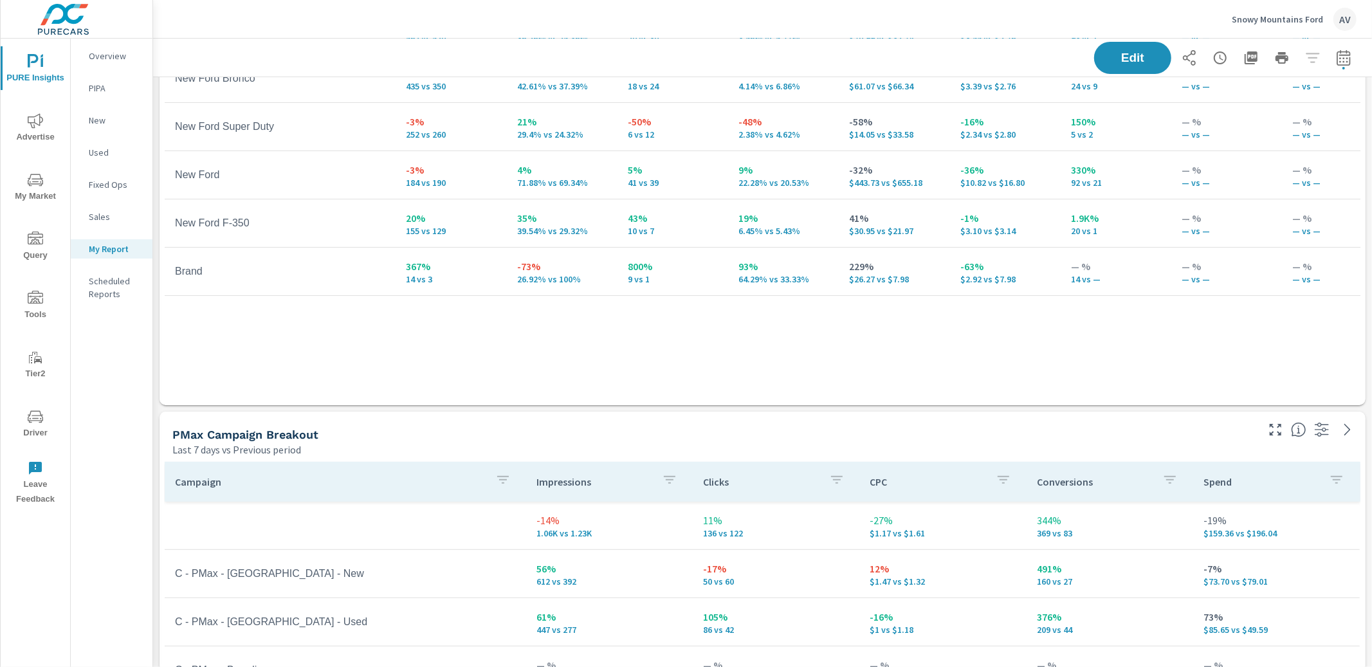
scroll to position [0, 0]
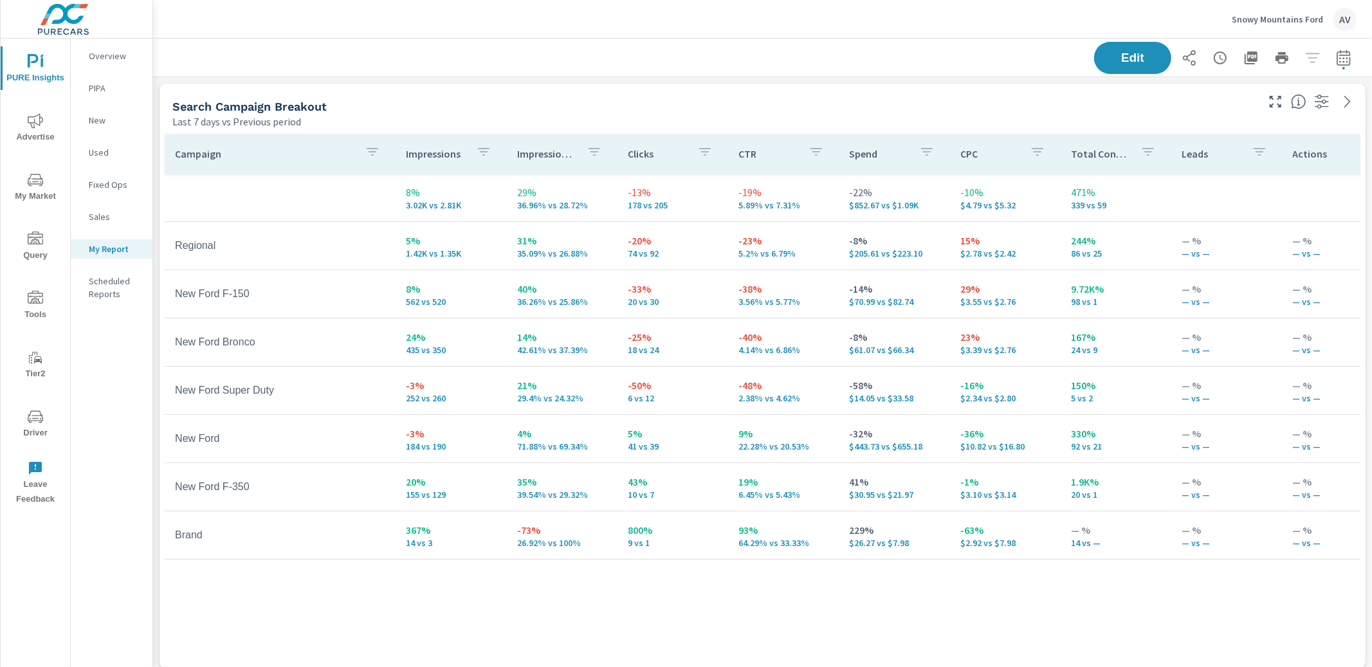
click at [841, 98] on div "Search Campaign Breakout Last 7 days vs Previous period" at bounding box center [710, 107] width 1101 height 46
click at [906, 118] on div "Last 7 days vs Previous period" at bounding box center [713, 121] width 1083 height 15
click at [1245, 63] on icon "button" at bounding box center [1250, 57] width 15 height 15
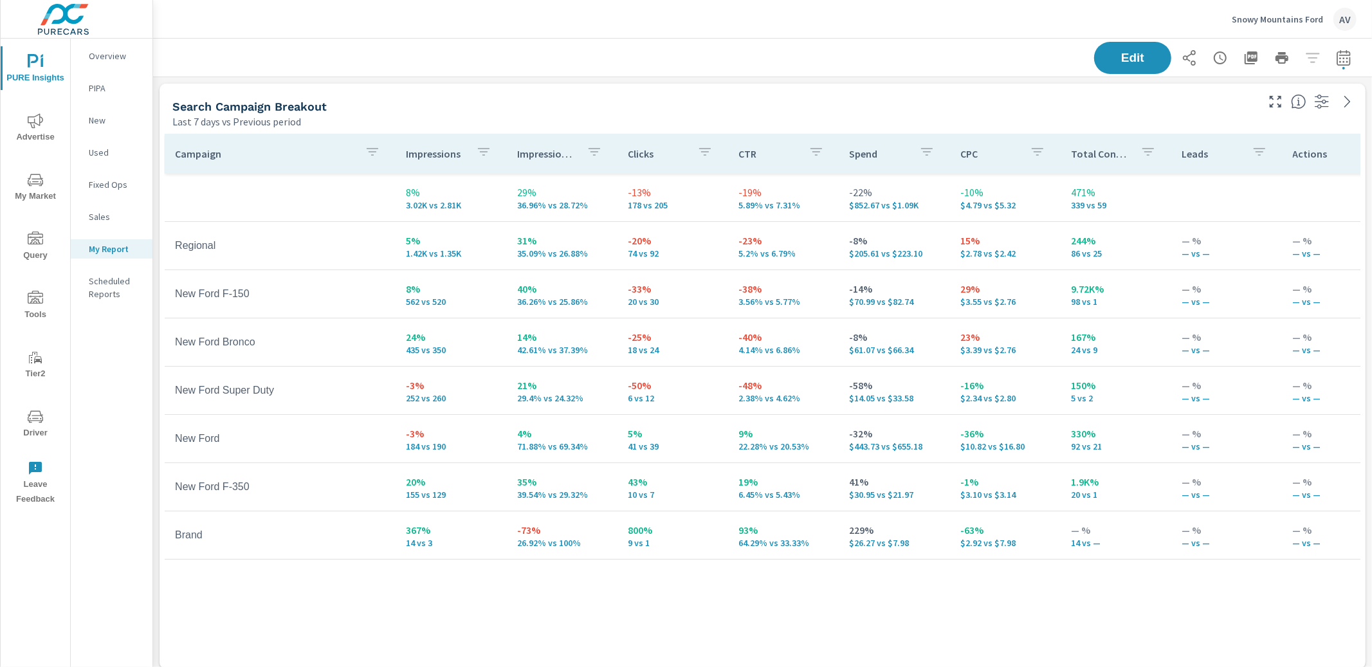
click at [1351, 22] on div "AV" at bounding box center [1344, 19] width 23 height 23
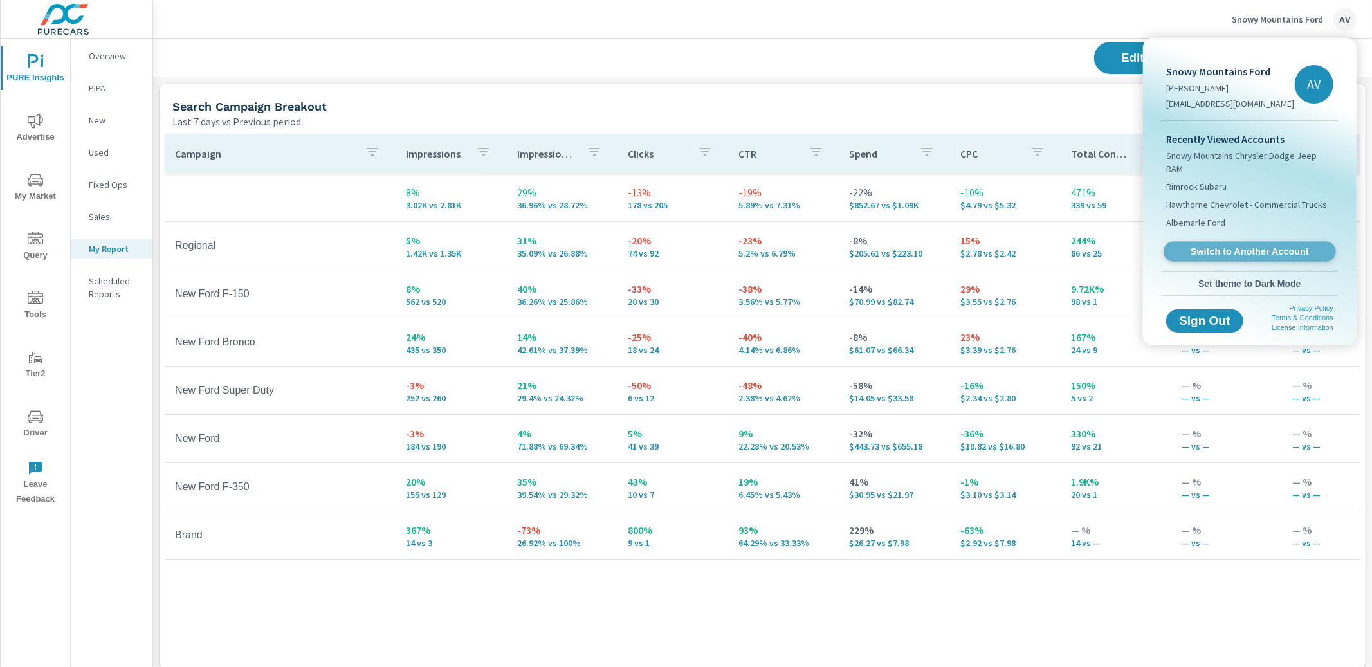
click at [1256, 246] on span "Switch to Another Account" at bounding box center [1250, 252] width 158 height 12
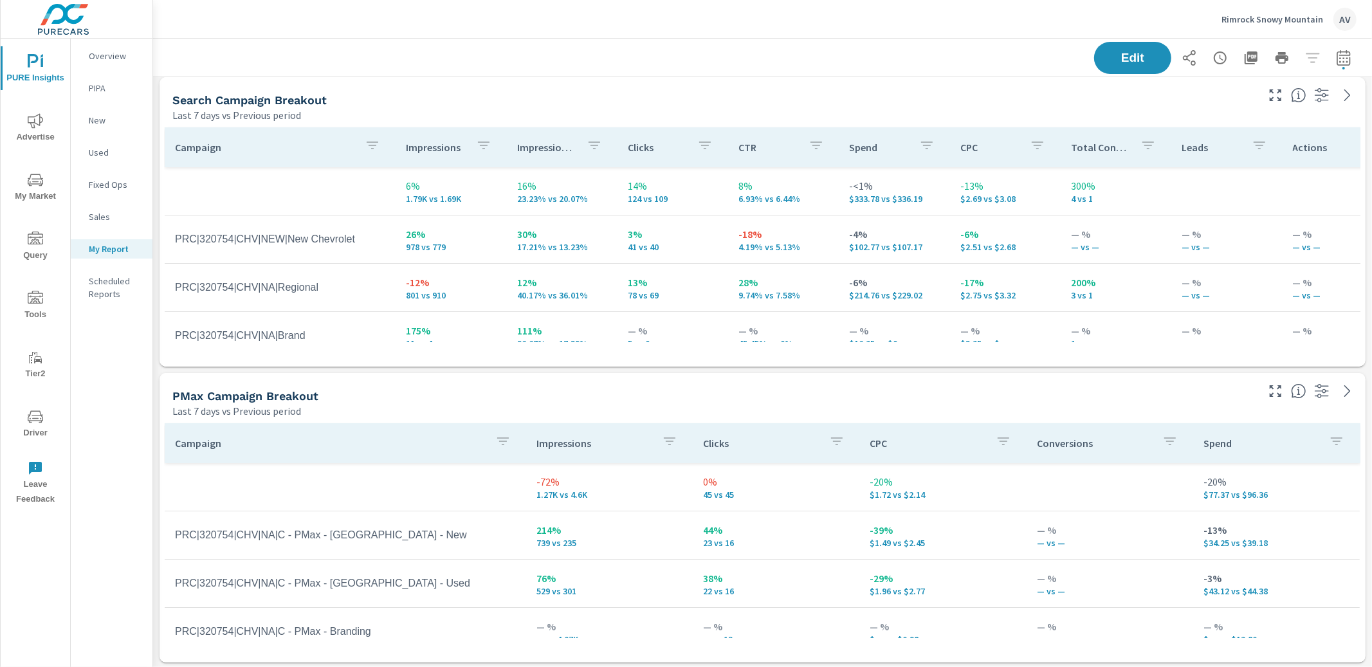
click at [937, 84] on div "Search Campaign Breakout Last 7 days vs Previous period" at bounding box center [710, 100] width 1101 height 46
click at [1245, 57] on icon "button" at bounding box center [1251, 57] width 13 height 13
